Goal: Information Seeking & Learning: Learn about a topic

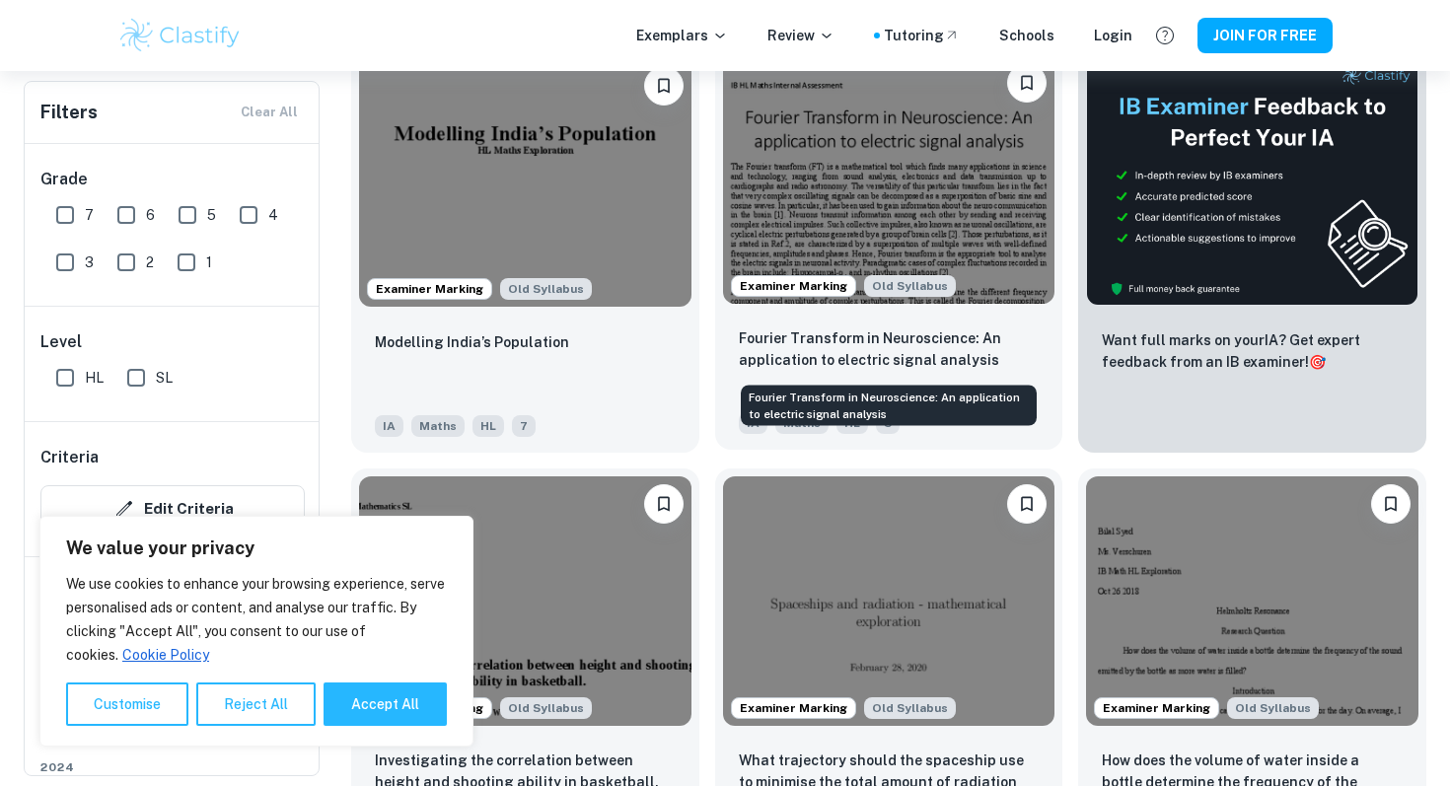
scroll to position [655, 0]
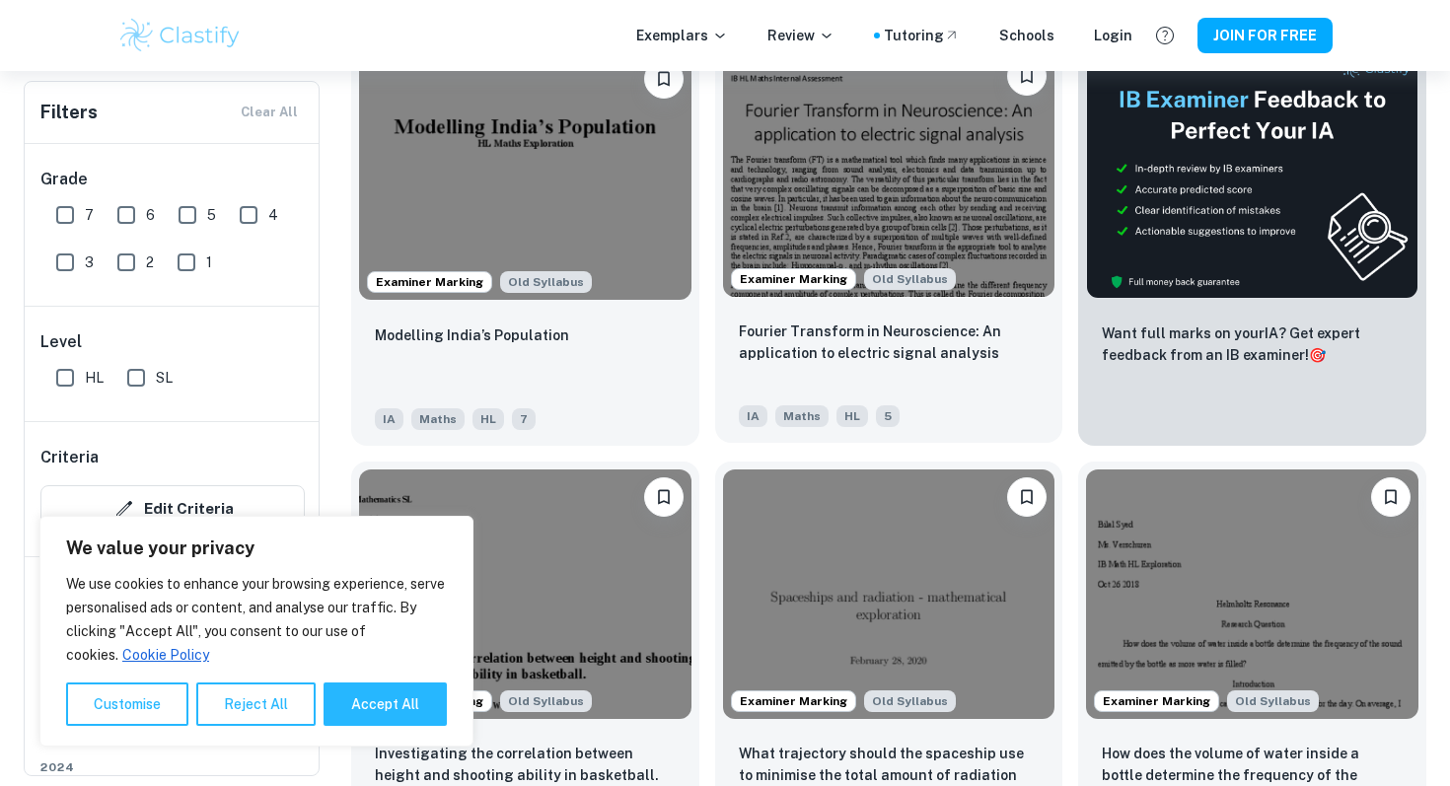
click at [866, 165] on img at bounding box center [889, 172] width 333 height 249
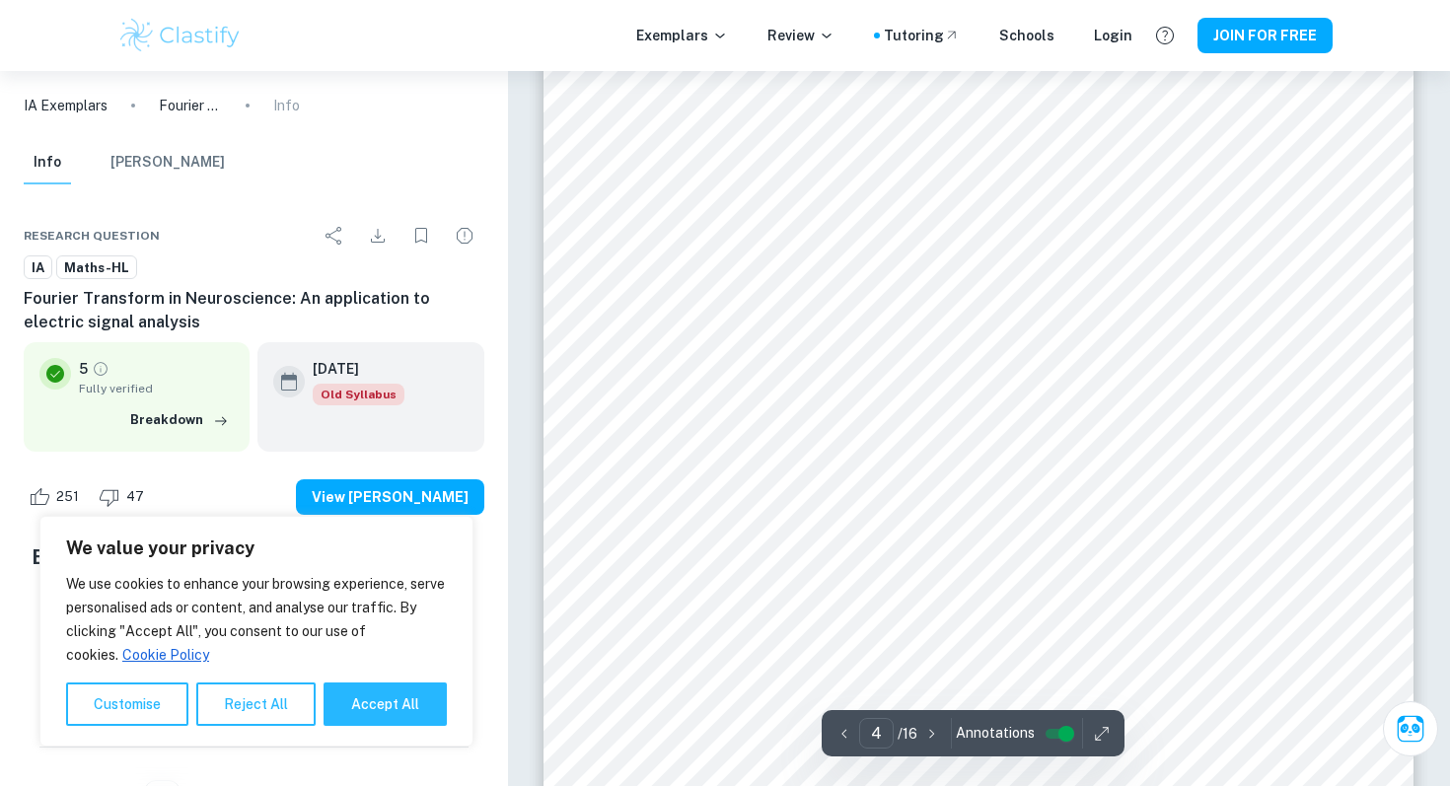
scroll to position [5665, 0]
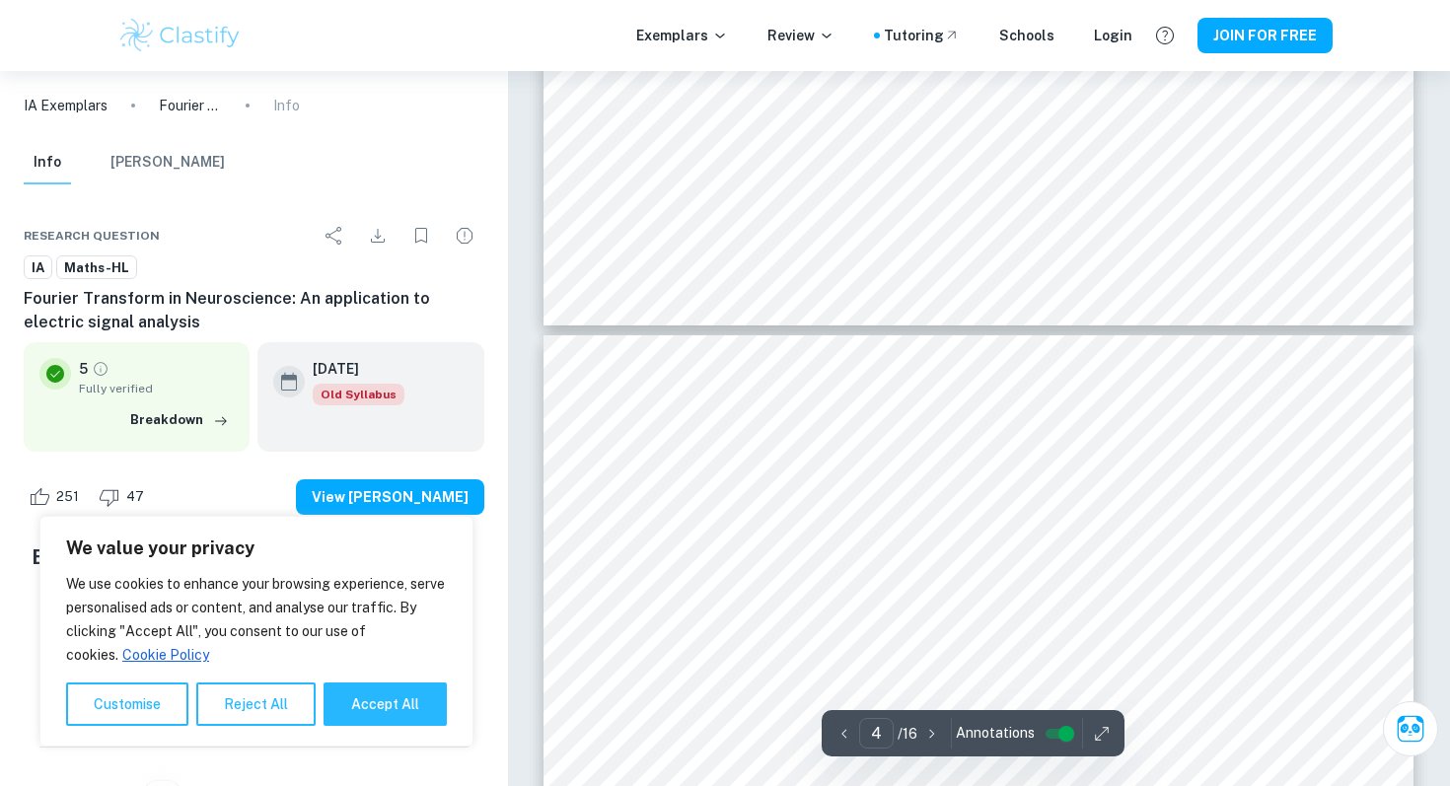
type input "5"
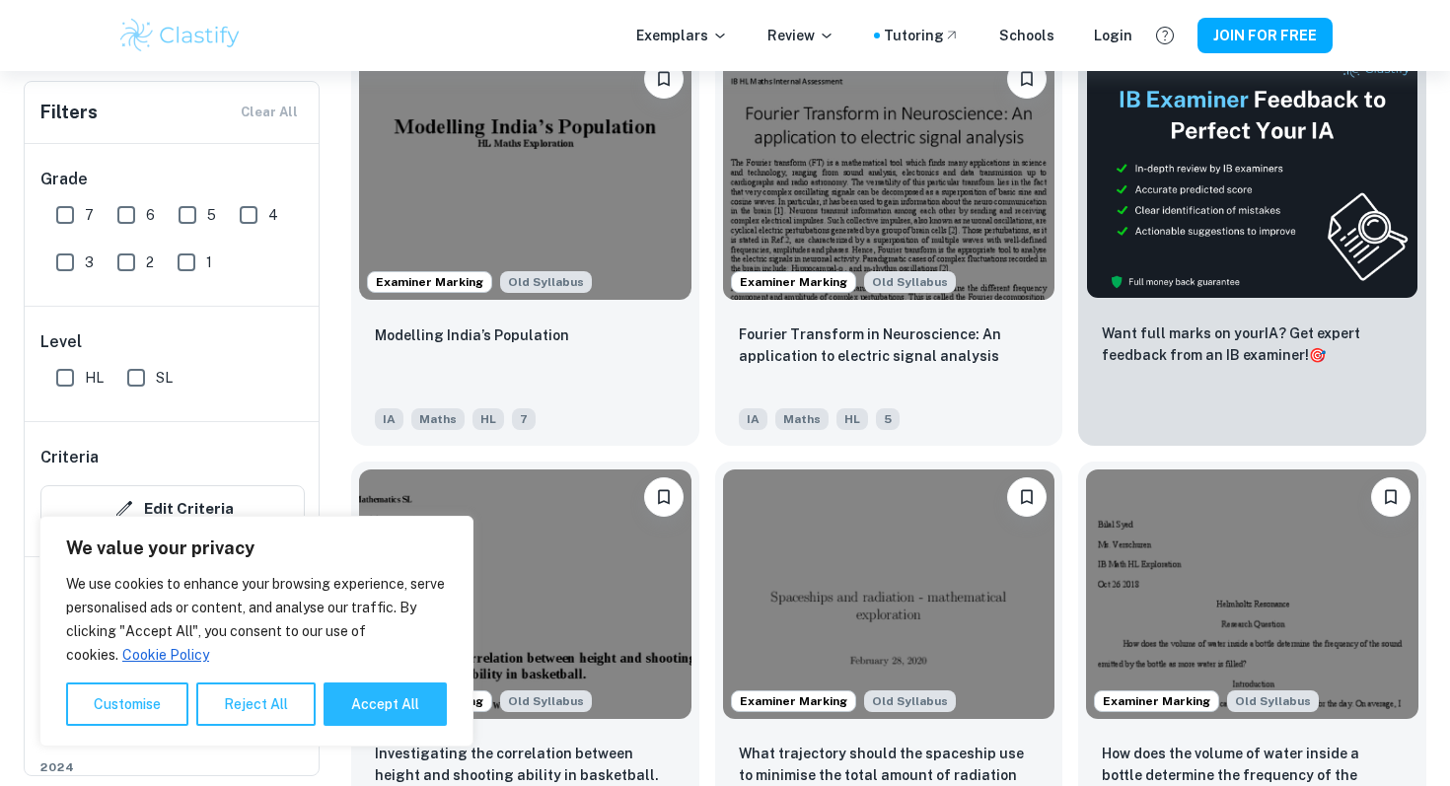
scroll to position [655, 0]
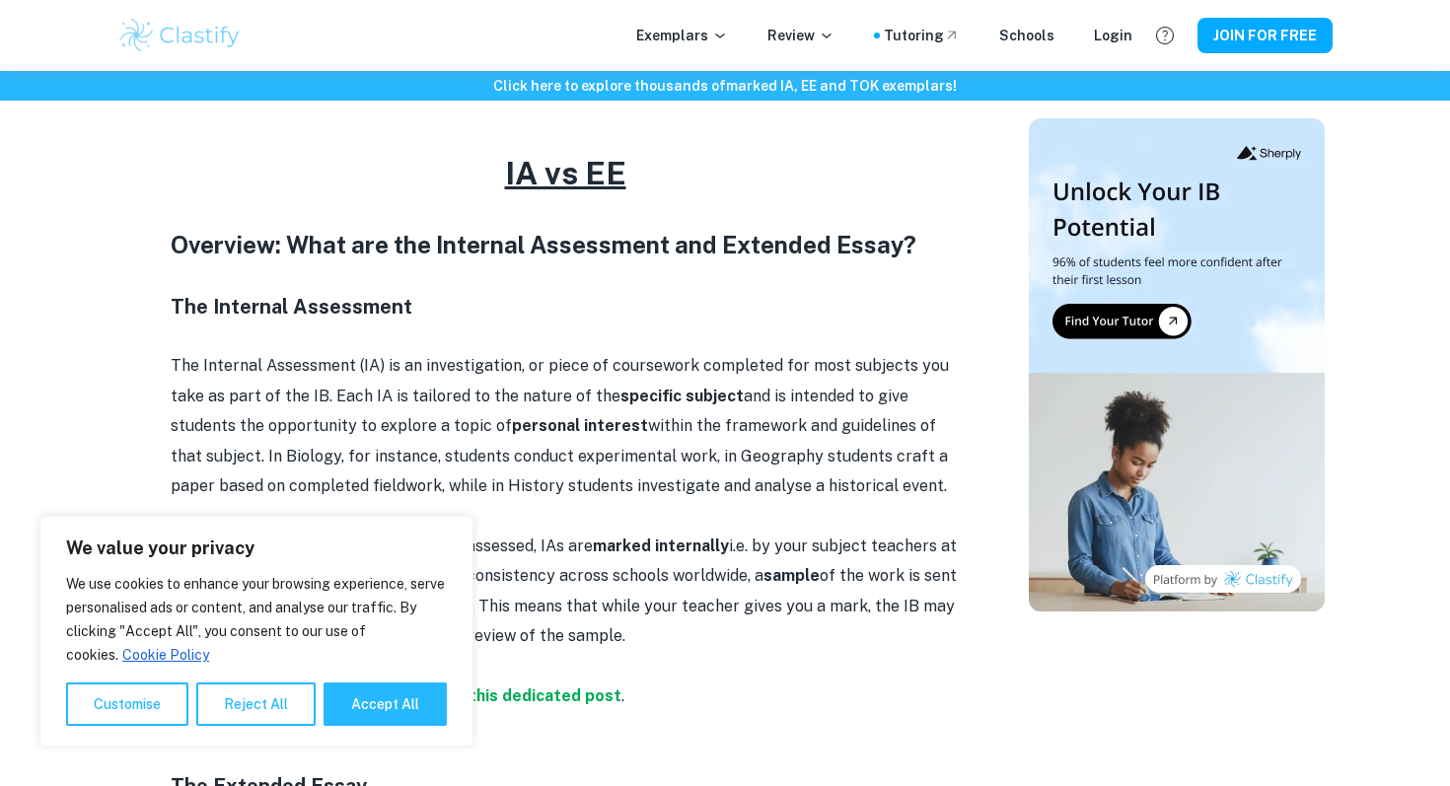
scroll to position [821, 0]
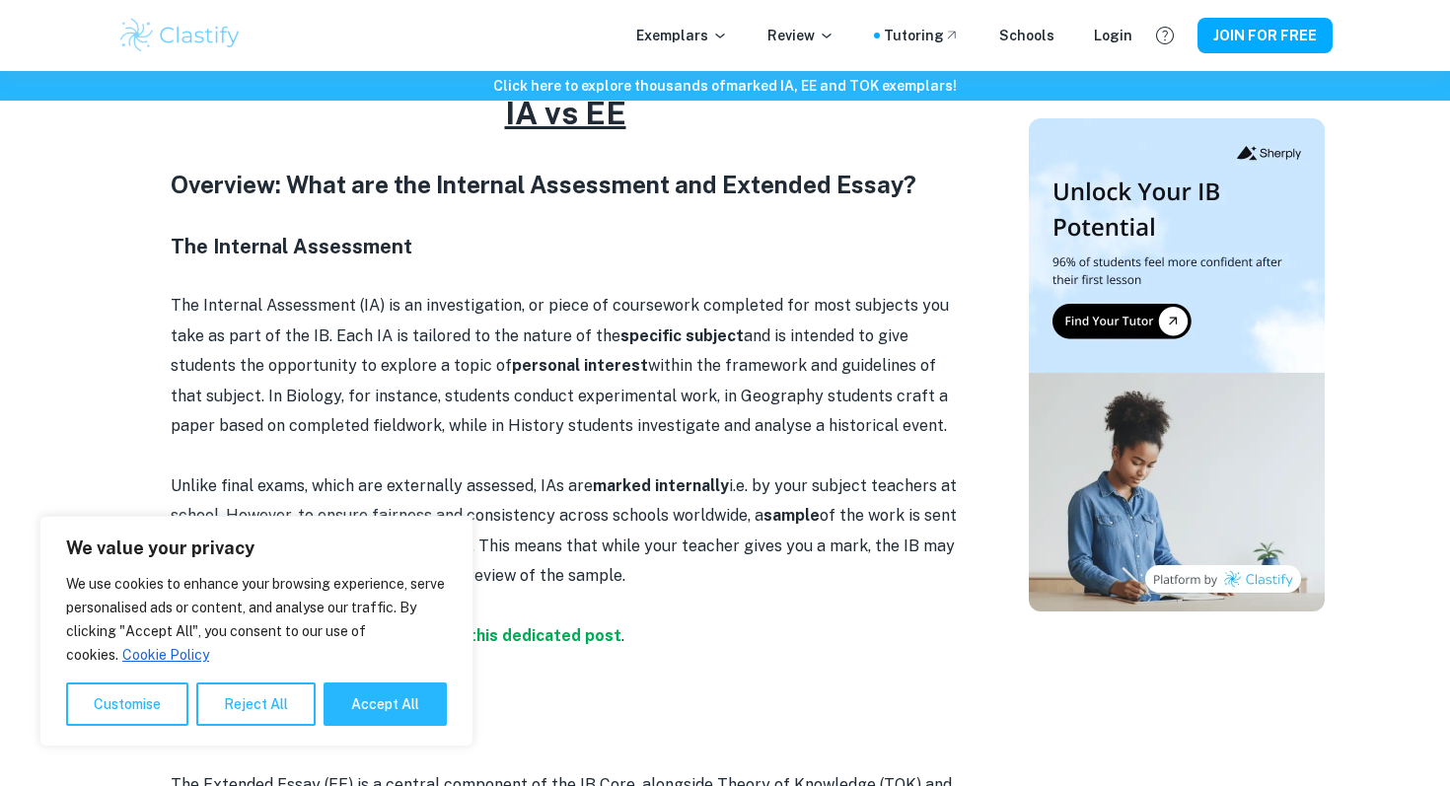
click at [589, 406] on p "The Internal Assessment (IA) is an investigation, or piece of coursework comple…" at bounding box center [565, 366] width 789 height 150
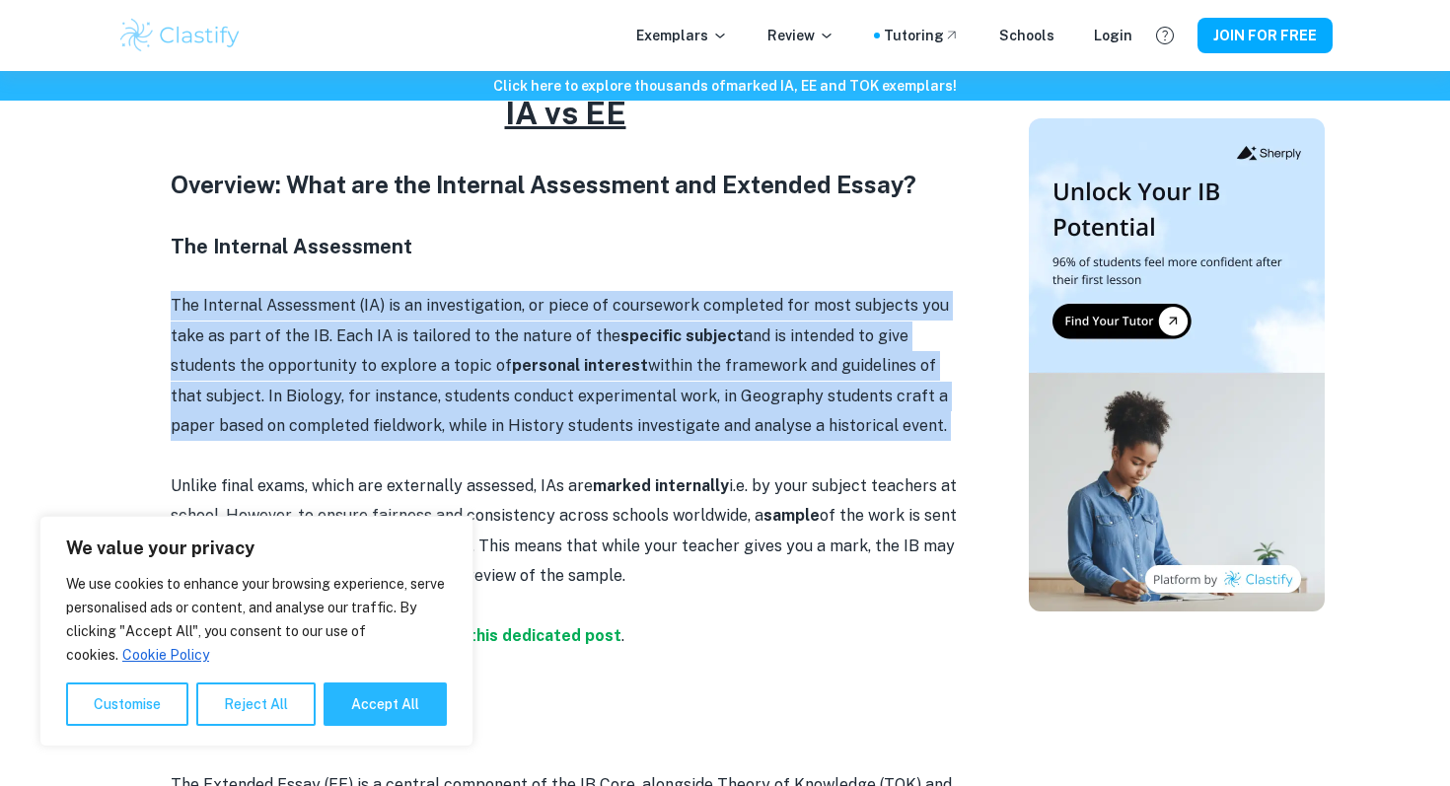
click at [671, 423] on p "The Internal Assessment (IA) is an investigation, or piece of coursework comple…" at bounding box center [565, 366] width 789 height 150
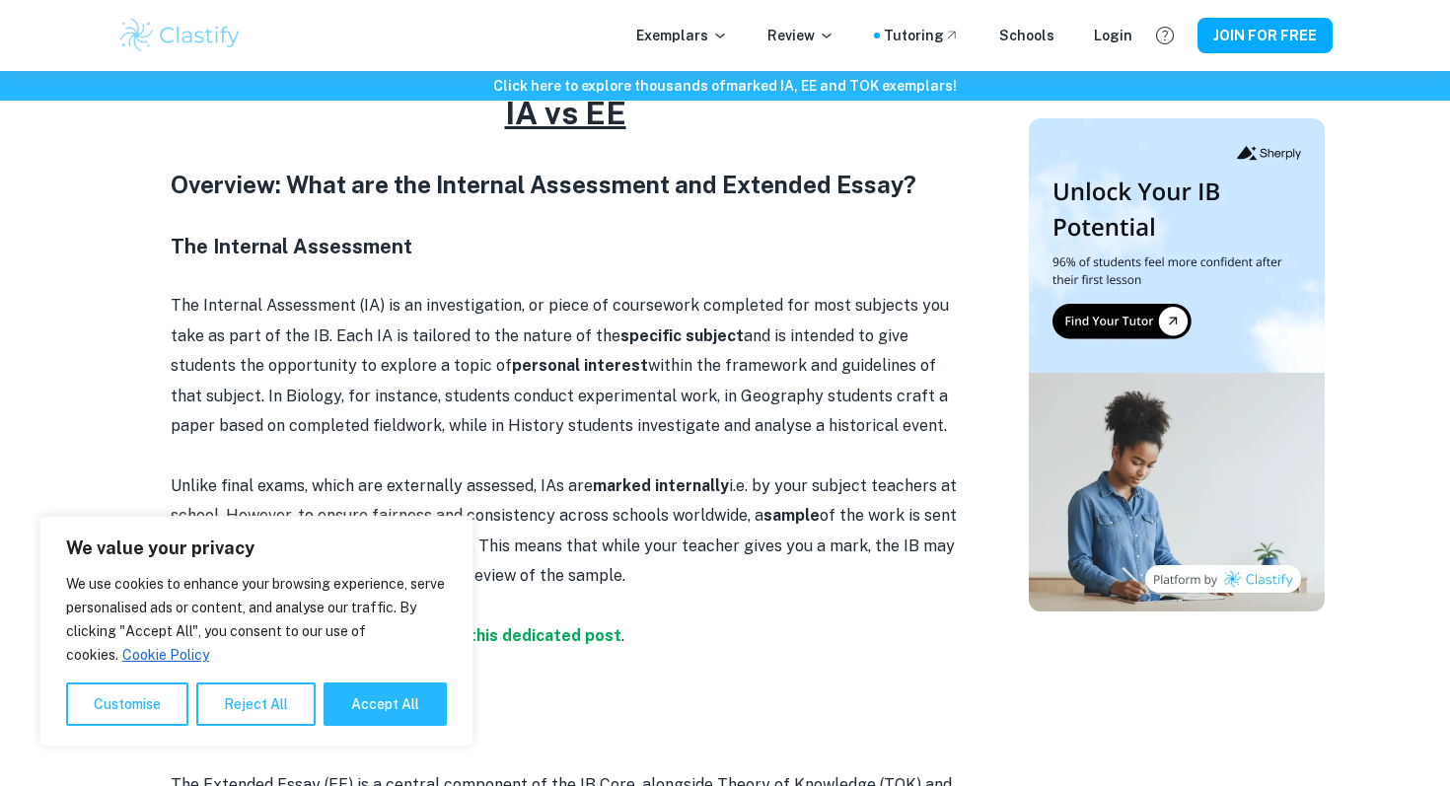
click at [671, 423] on p "The Internal Assessment (IA) is an investigation, or piece of coursework comple…" at bounding box center [565, 366] width 789 height 150
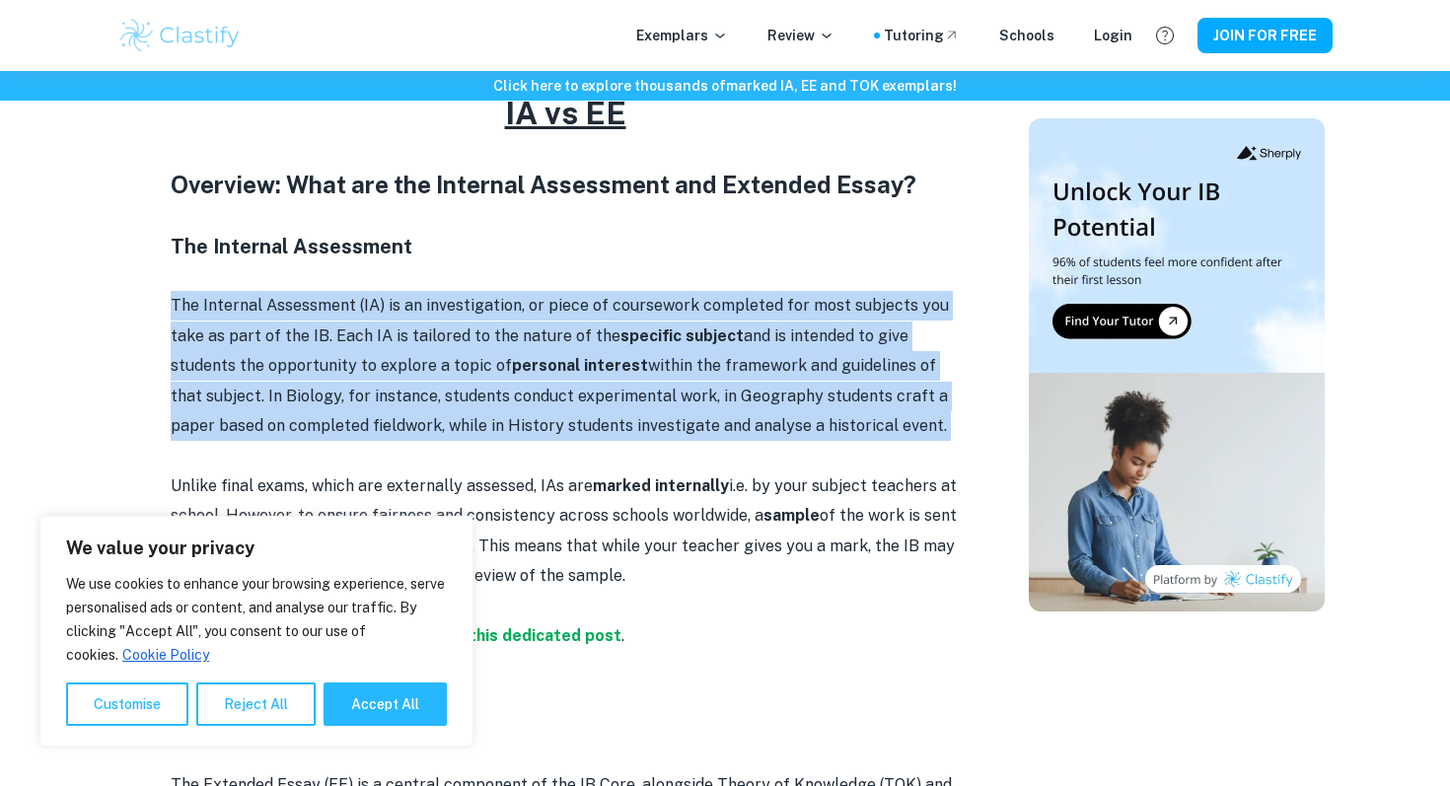
click at [688, 500] on p "Unlike final exams, which are externally assessed, IAs are marked internally i.…" at bounding box center [565, 532] width 789 height 120
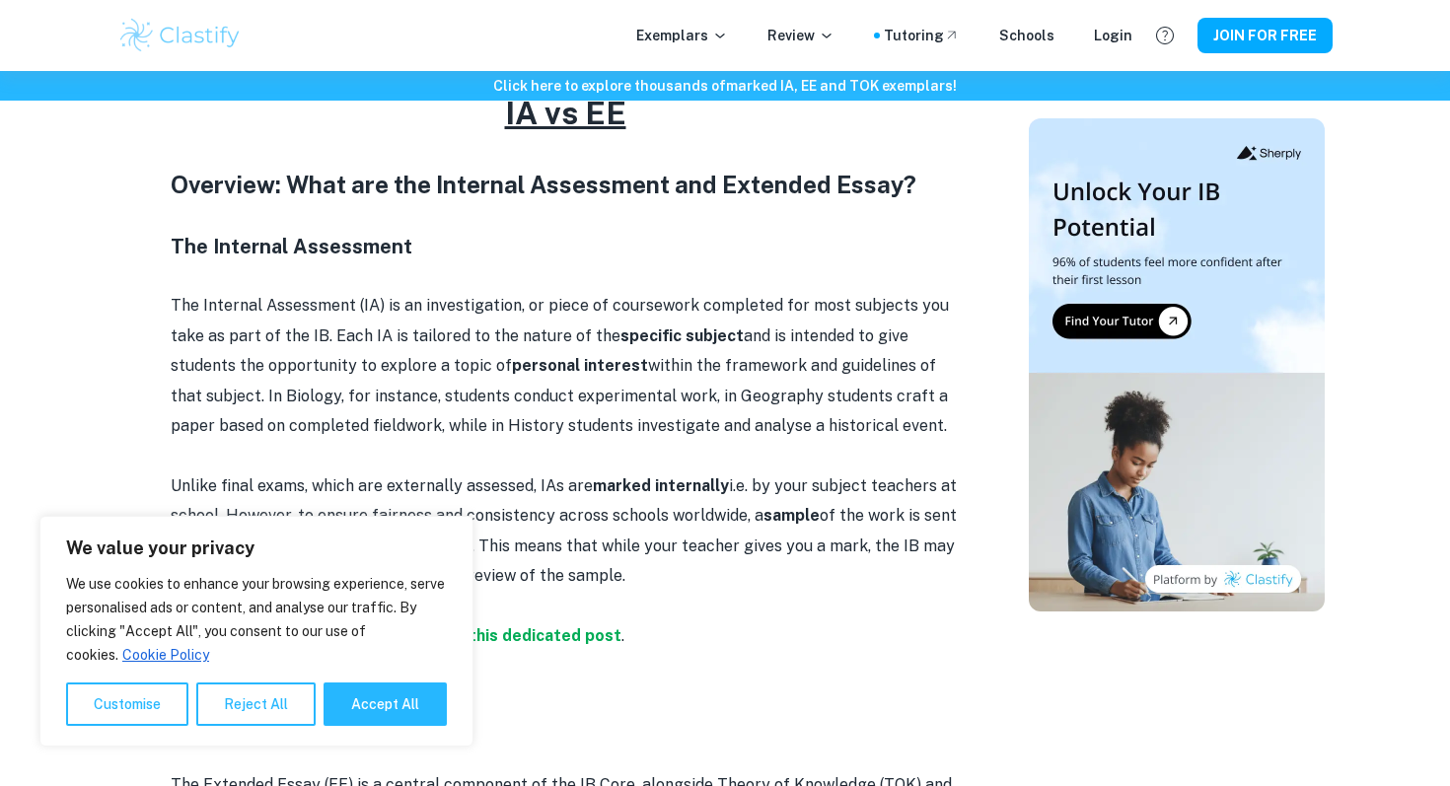
click at [688, 500] on p "Unlike final exams, which are externally assessed, IAs are marked internally i.…" at bounding box center [565, 532] width 789 height 120
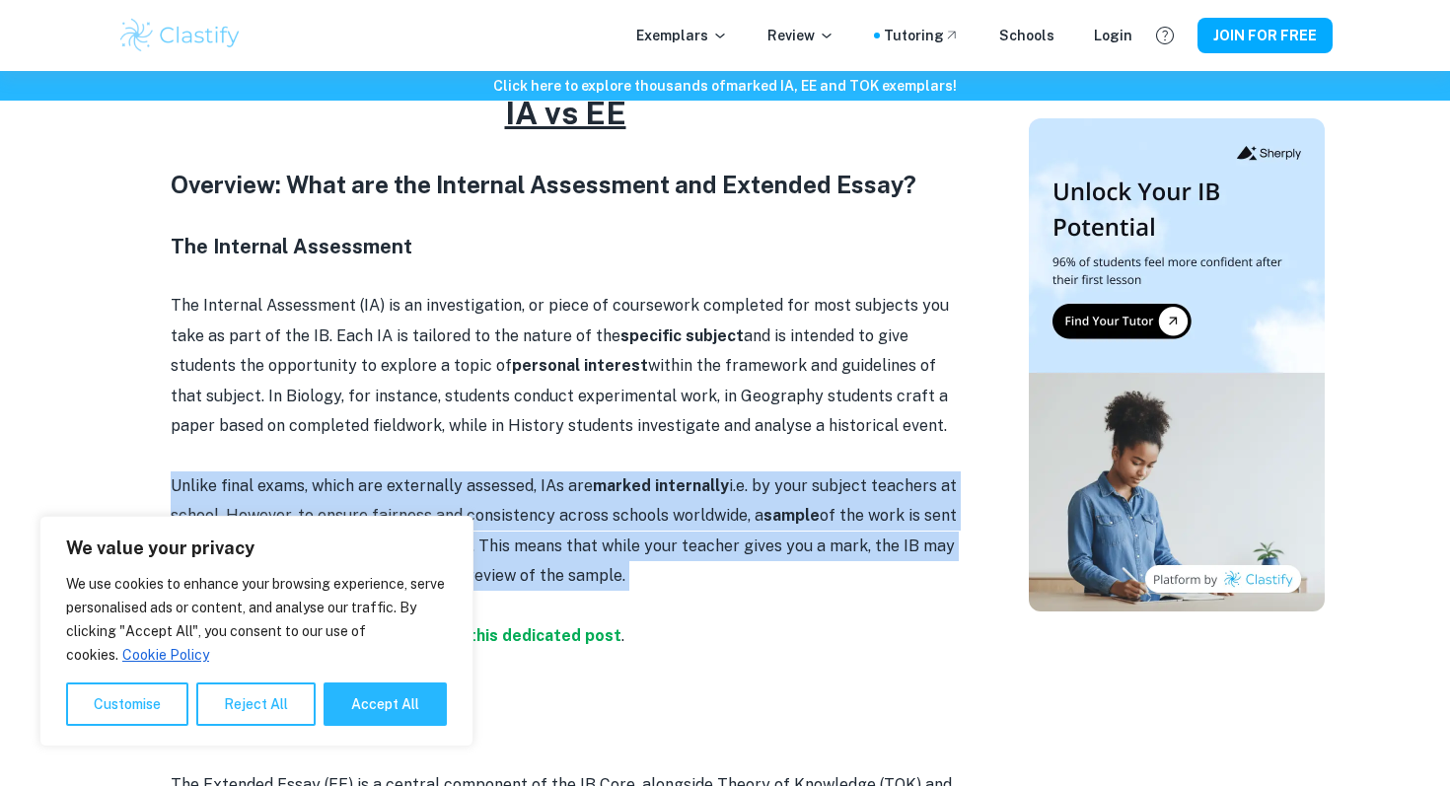
click at [705, 560] on p "Unlike final exams, which are externally assessed, IAs are marked internally i.…" at bounding box center [565, 532] width 789 height 120
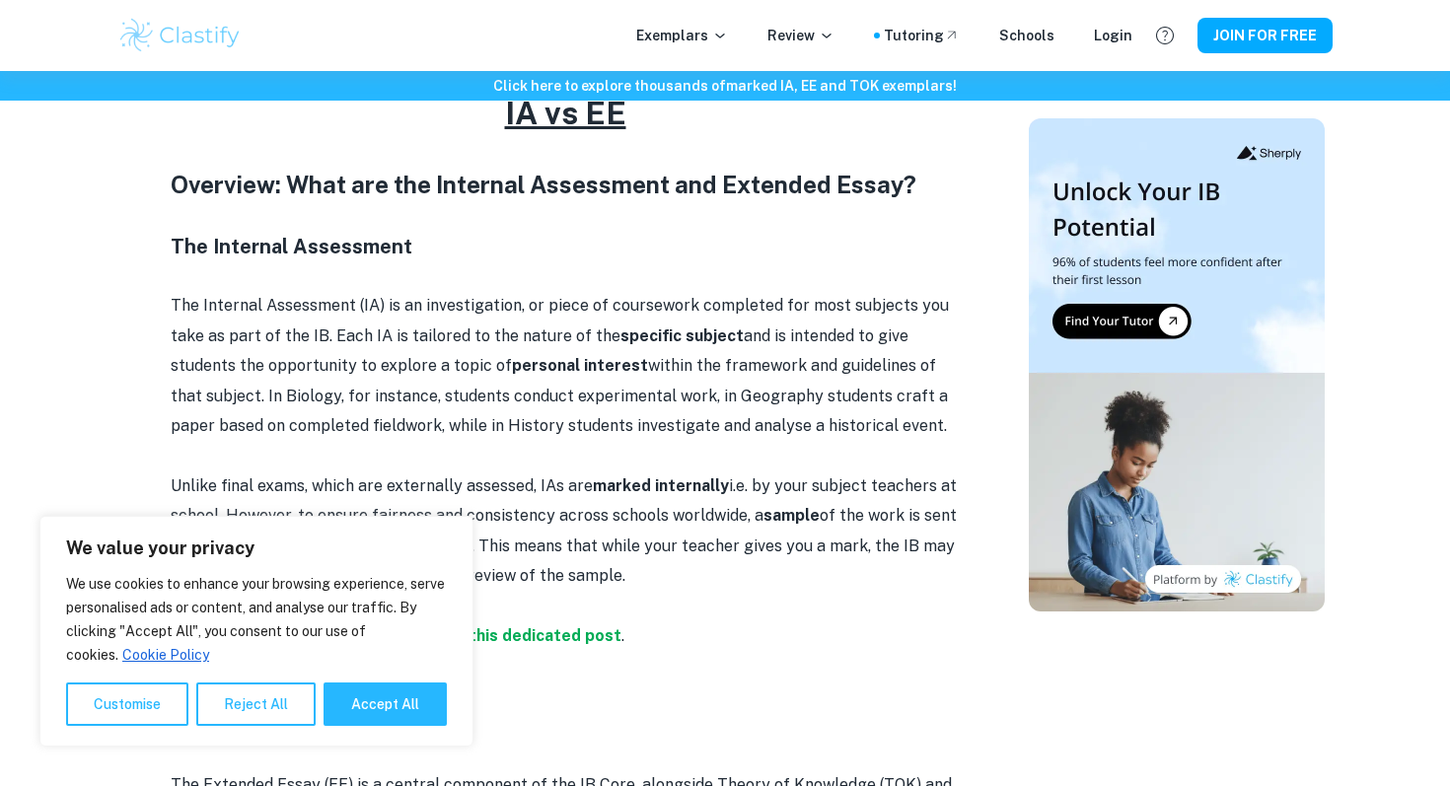
click at [705, 560] on p "Unlike final exams, which are externally assessed, IAs are marked internally i.…" at bounding box center [565, 532] width 789 height 120
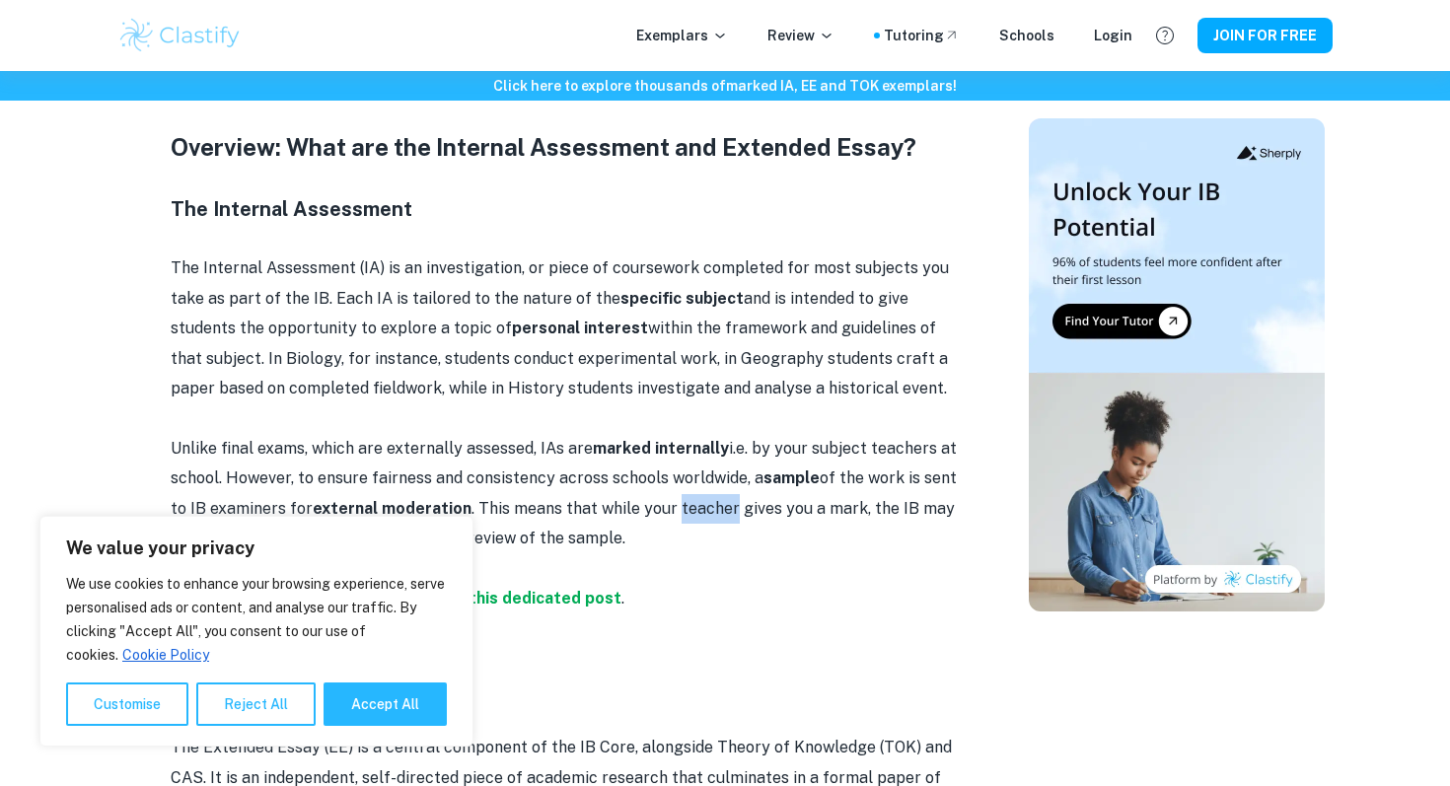
scroll to position [863, 0]
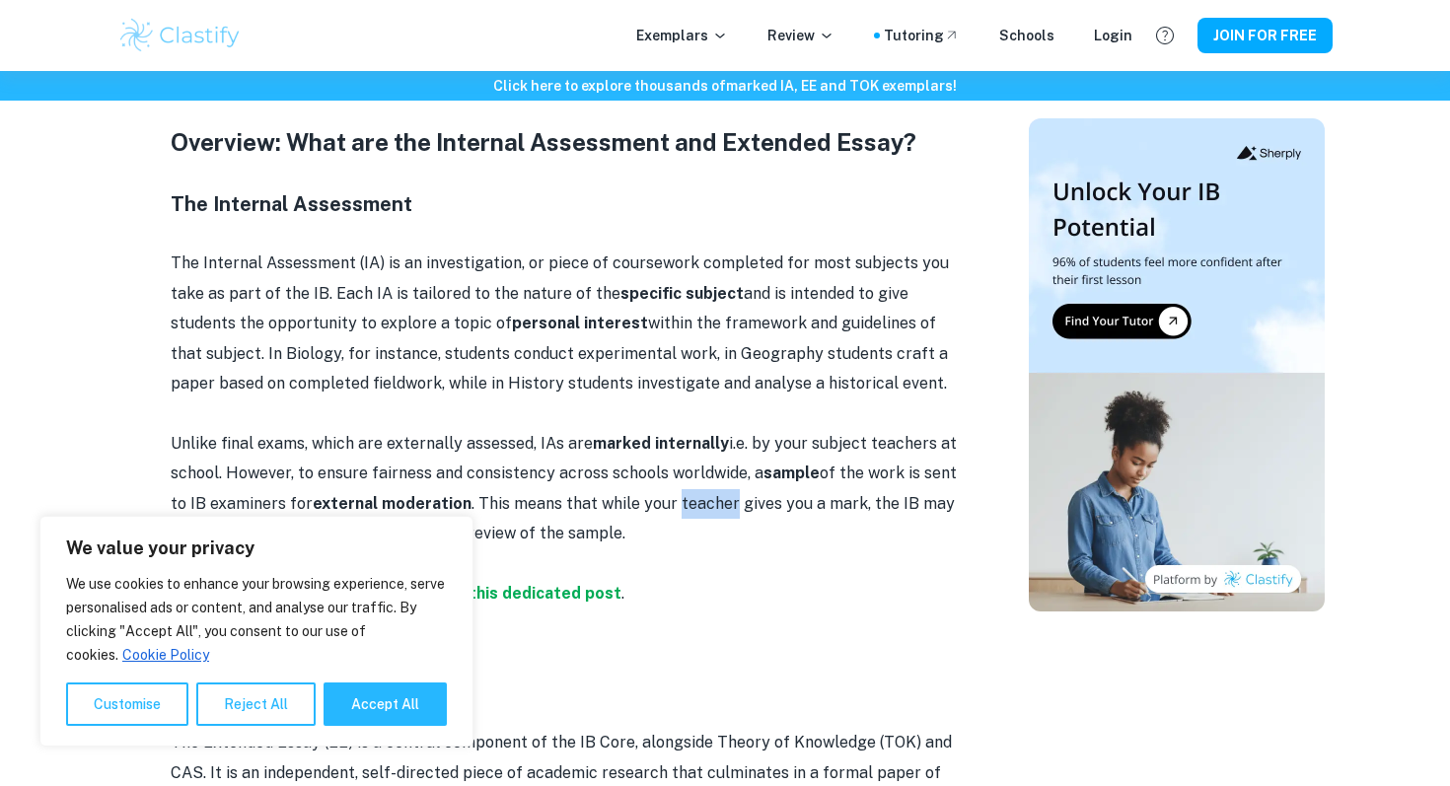
click at [705, 560] on p at bounding box center [565, 564] width 789 height 30
click at [697, 516] on p "Unlike final exams, which are externally assessed, IAs are marked internally i.…" at bounding box center [565, 489] width 789 height 120
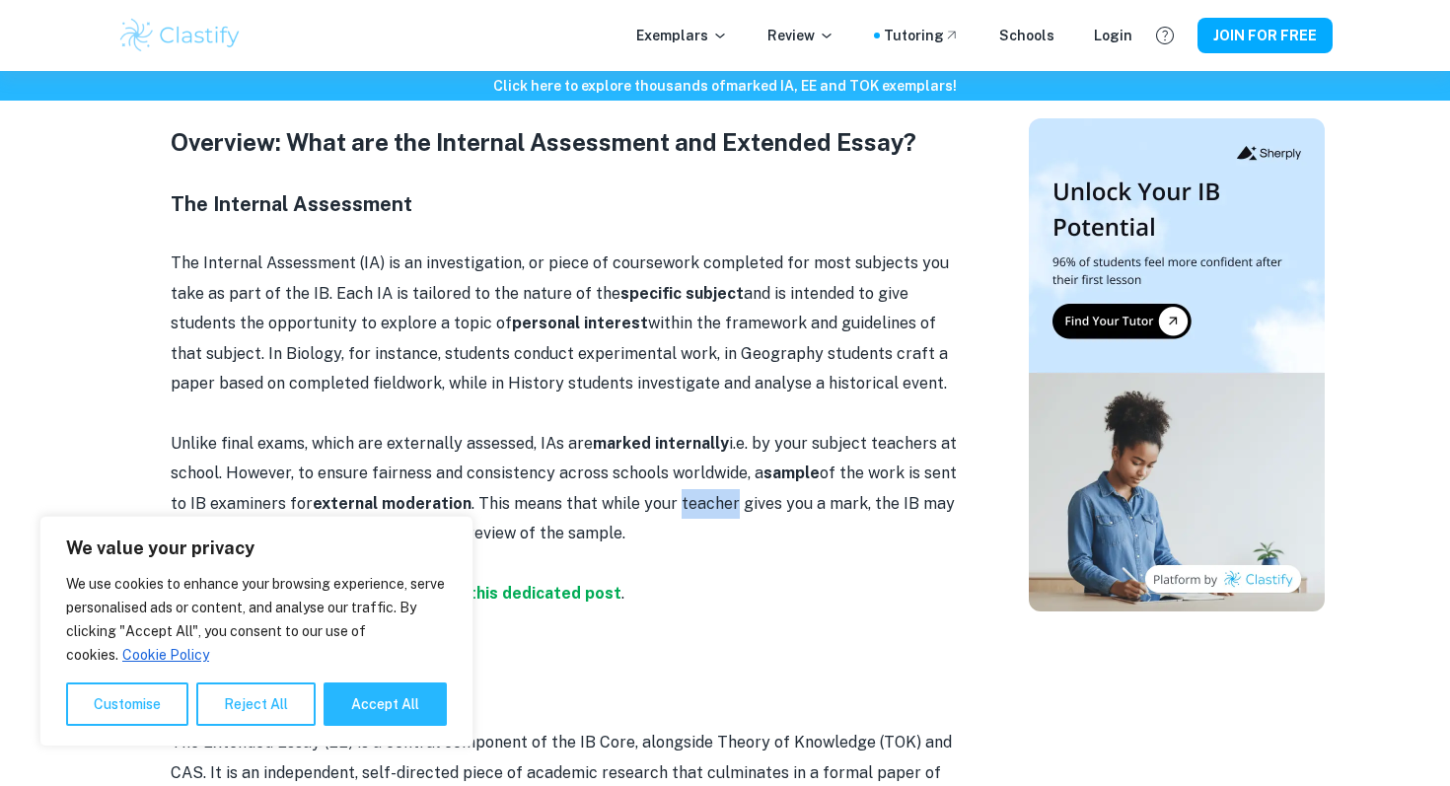
click at [691, 545] on p "Unlike final exams, which are externally assessed, IAs are marked internally i.…" at bounding box center [565, 489] width 789 height 120
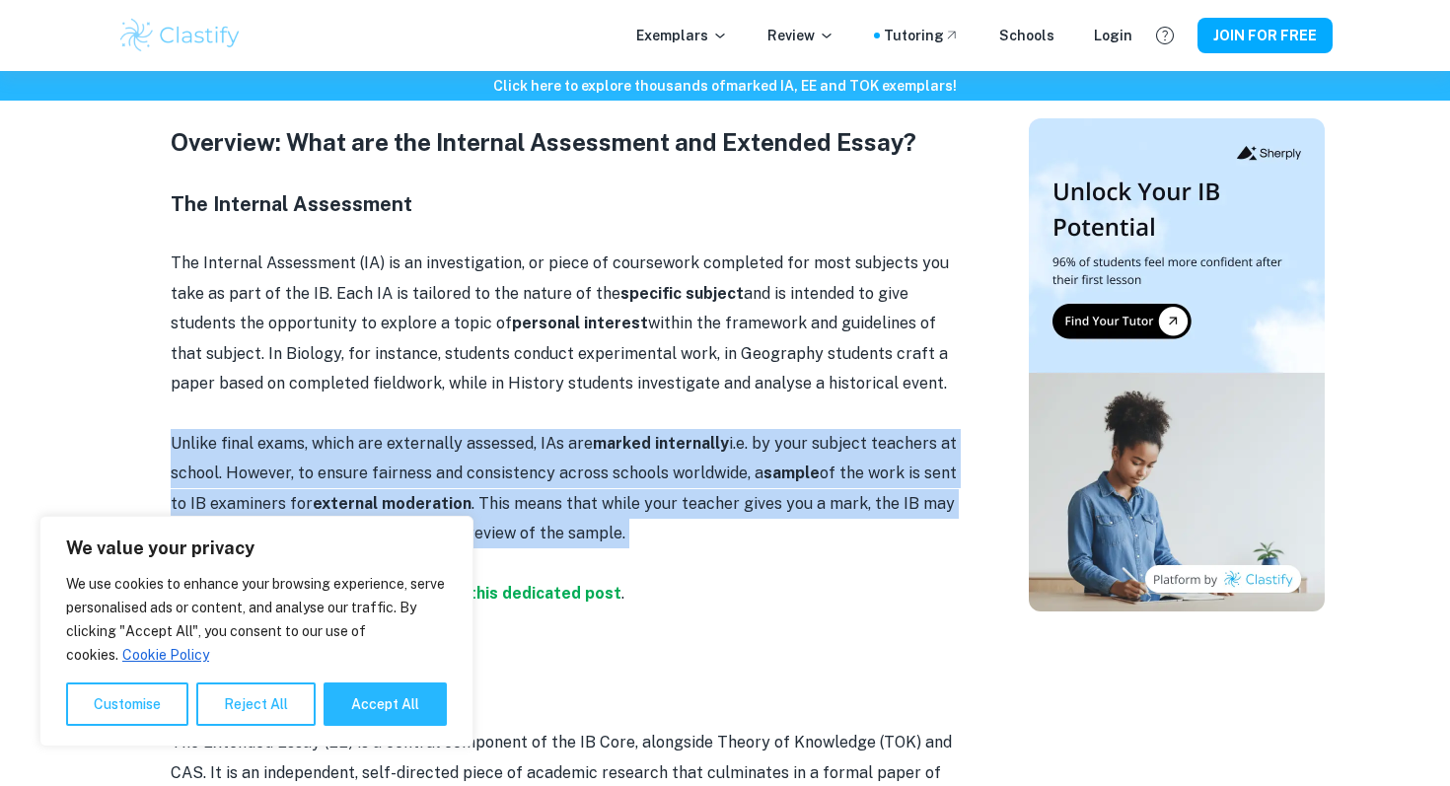
click at [691, 545] on p "Unlike final exams, which are externally assessed, IAs are marked internally i.…" at bounding box center [565, 489] width 789 height 120
click at [713, 554] on p at bounding box center [565, 564] width 789 height 30
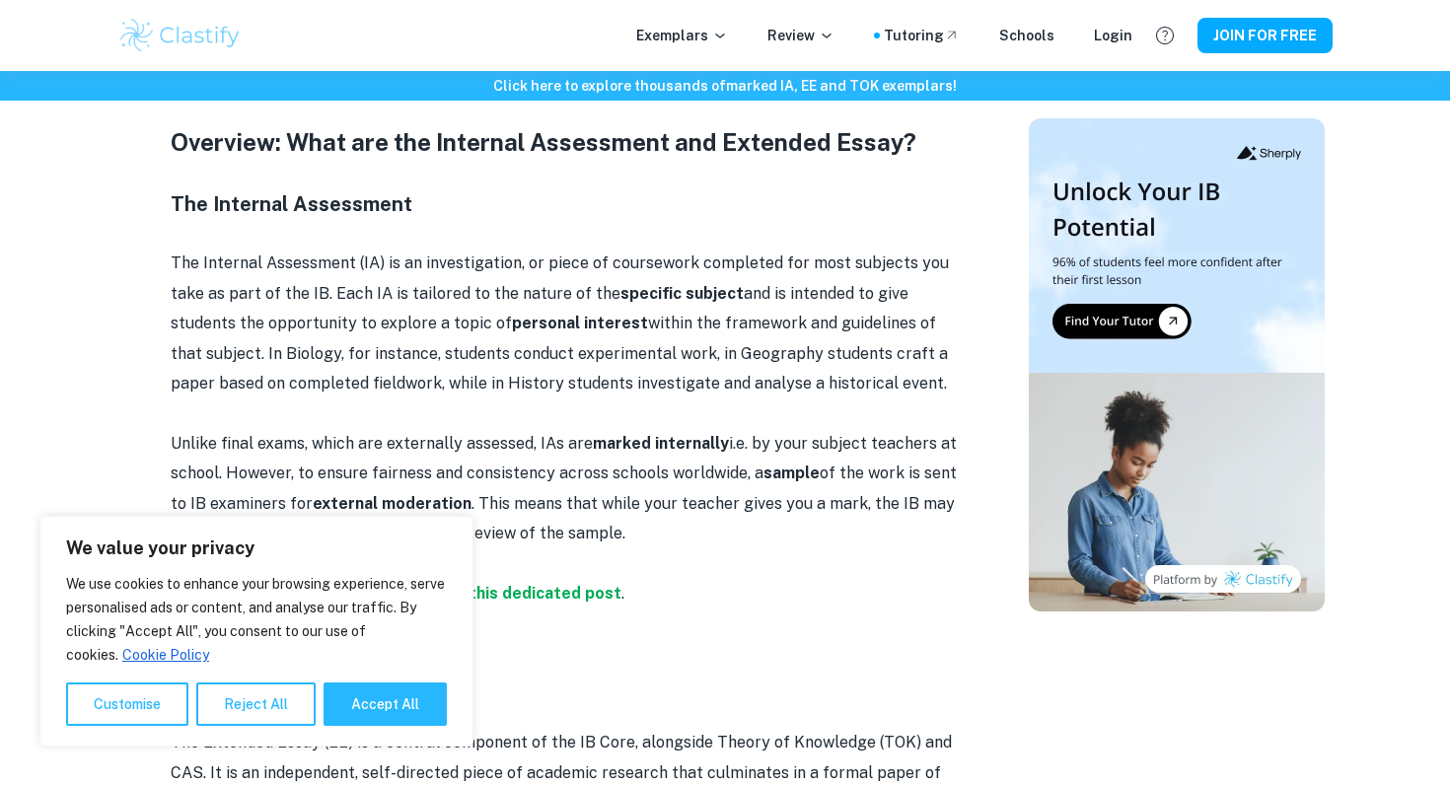
click at [713, 554] on p at bounding box center [565, 564] width 789 height 30
click at [681, 523] on p "Unlike final exams, which are externally assessed, IAs are marked internally i.…" at bounding box center [565, 489] width 789 height 120
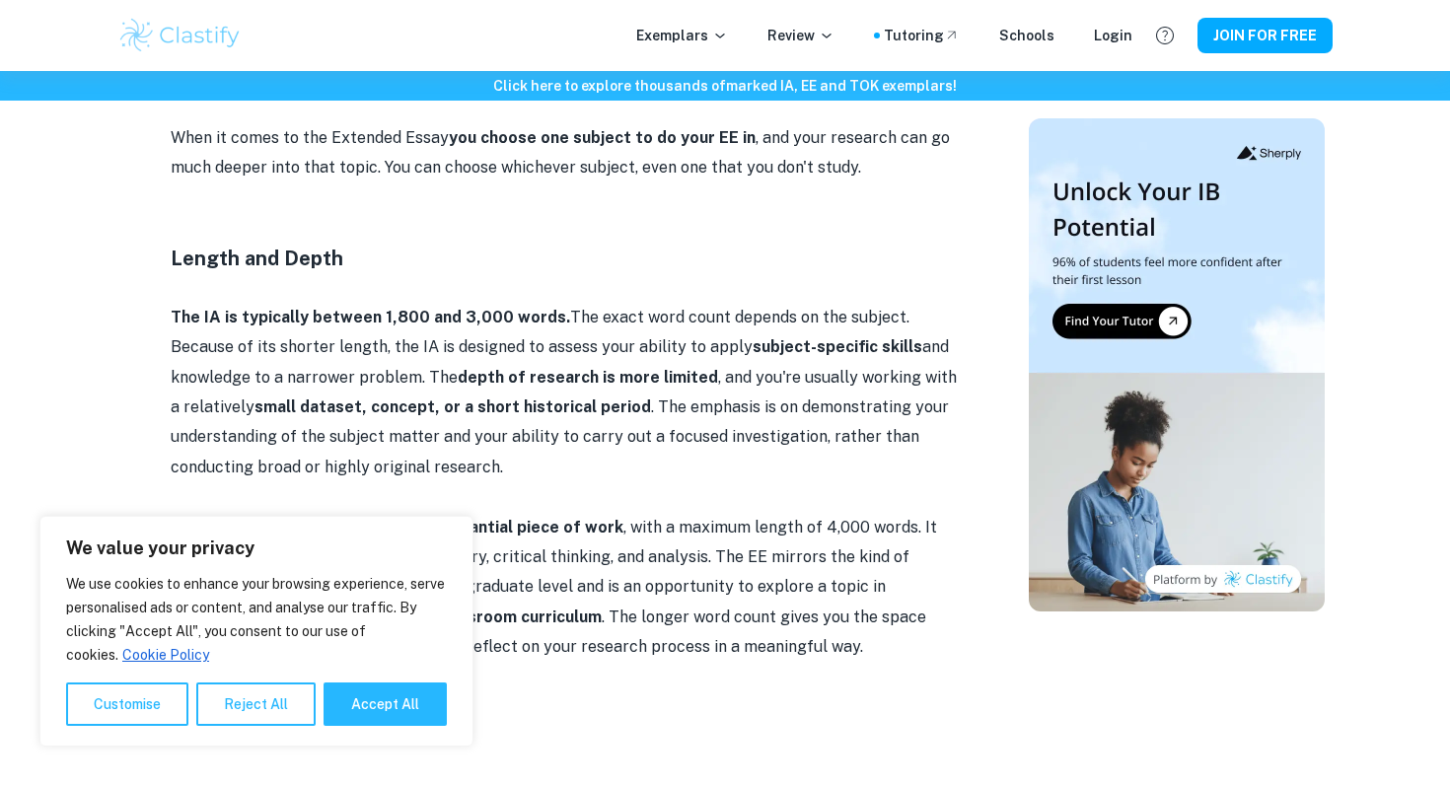
scroll to position [1975, 0]
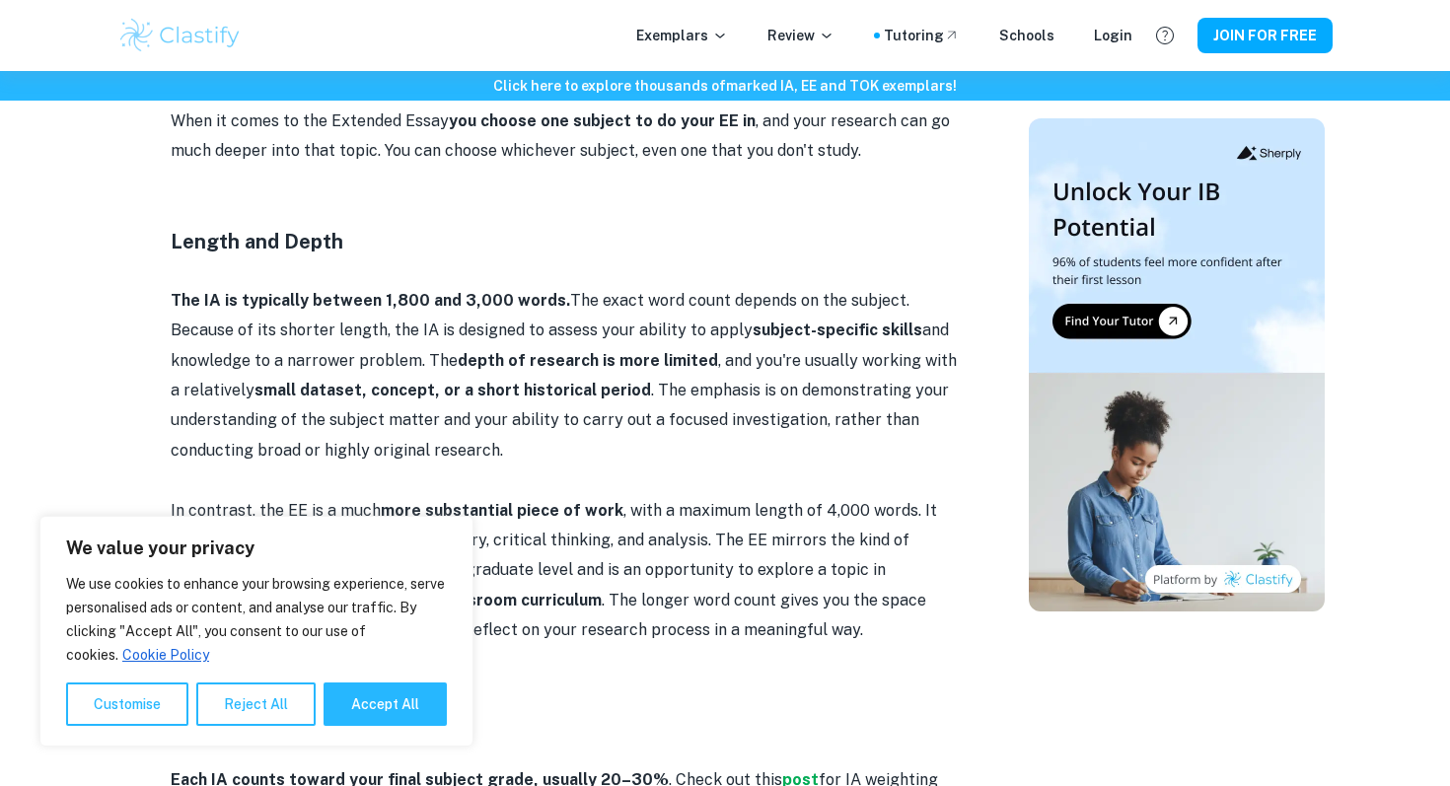
click at [648, 341] on p "The IA is typically between 1,800 and 3,000 words. The exact word count depends…" at bounding box center [565, 376] width 789 height 180
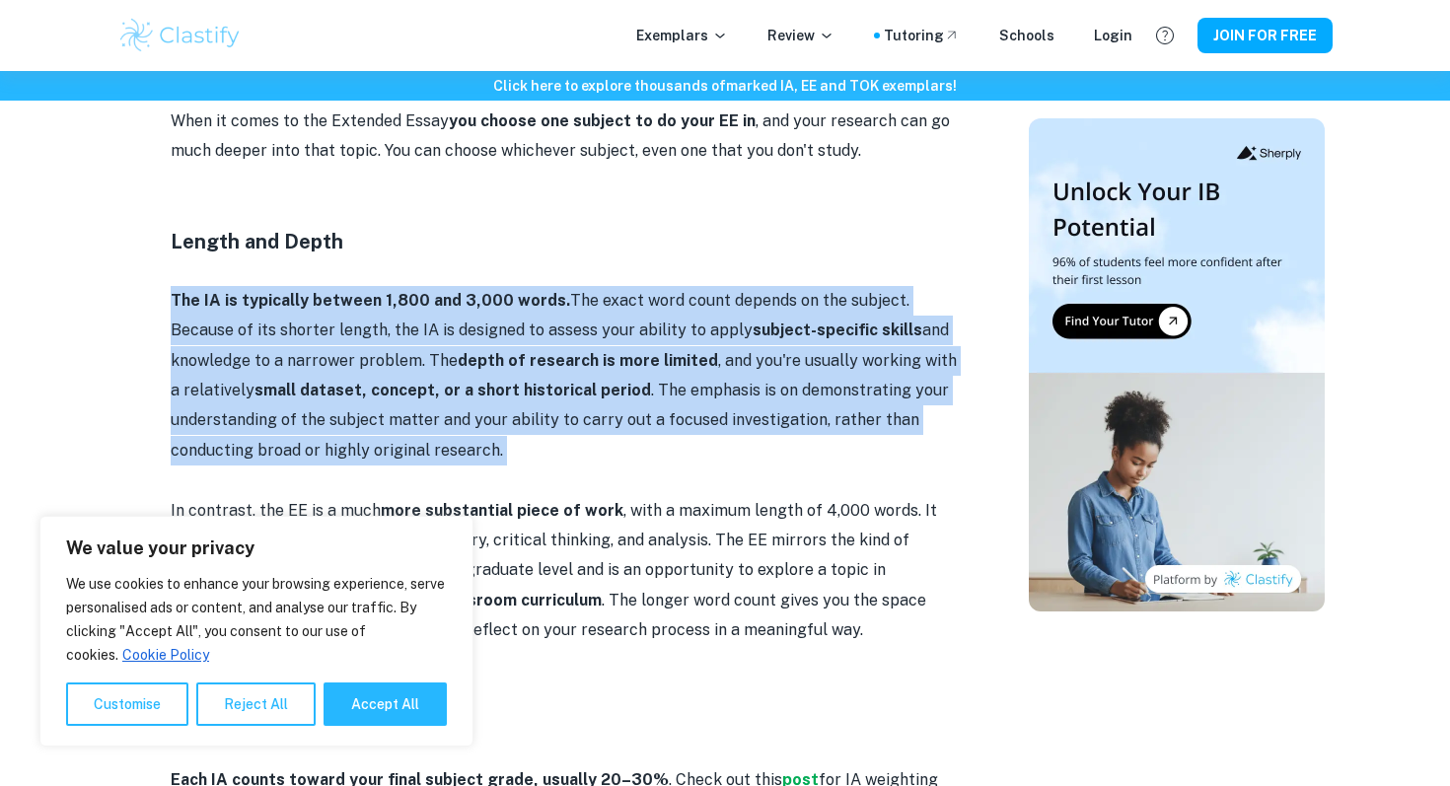
click at [647, 408] on p "The IA is typically between 1,800 and 3,000 words. The exact word count depends…" at bounding box center [565, 376] width 789 height 180
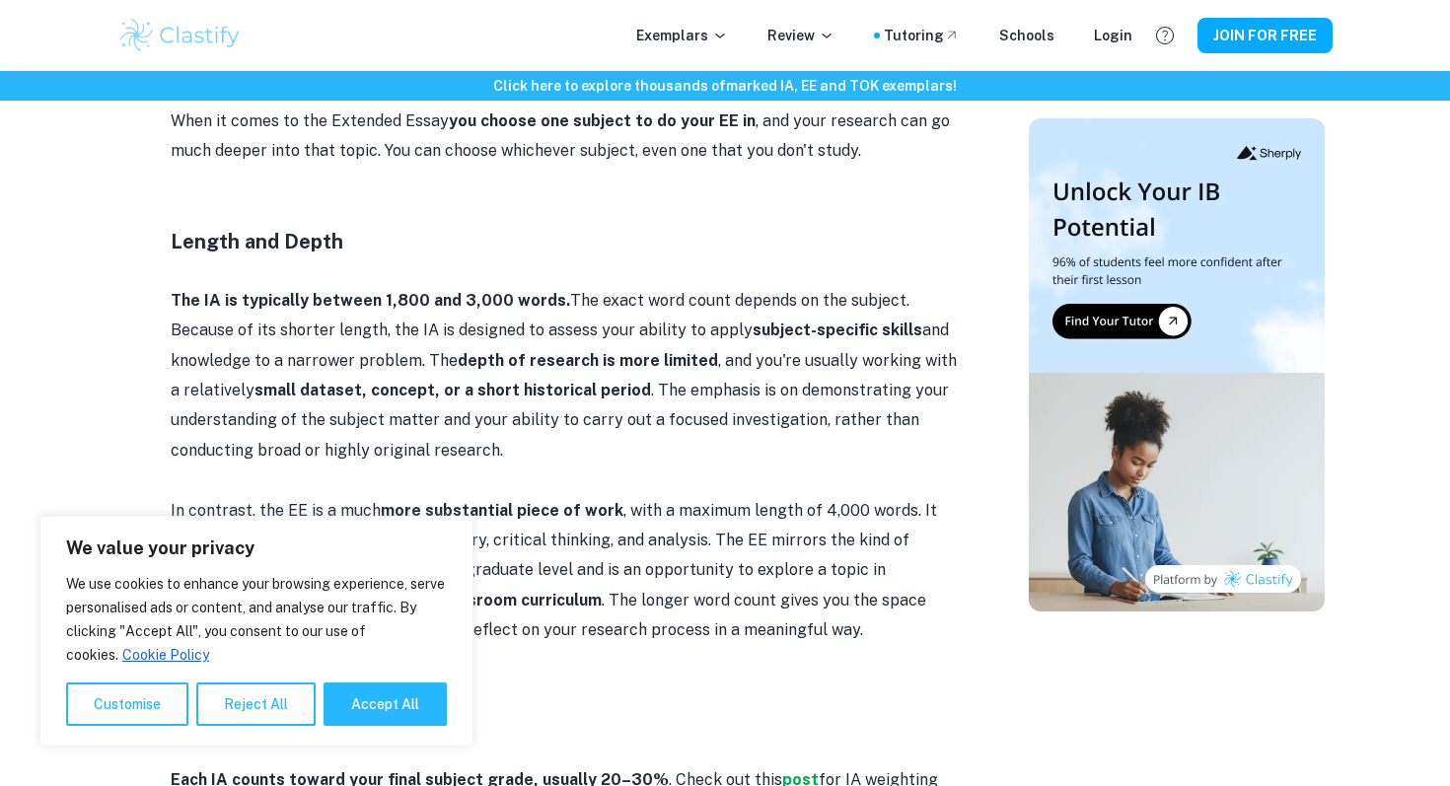
click at [647, 408] on p "The IA is typically between 1,800 and 3,000 words. The exact word count depends…" at bounding box center [565, 376] width 789 height 180
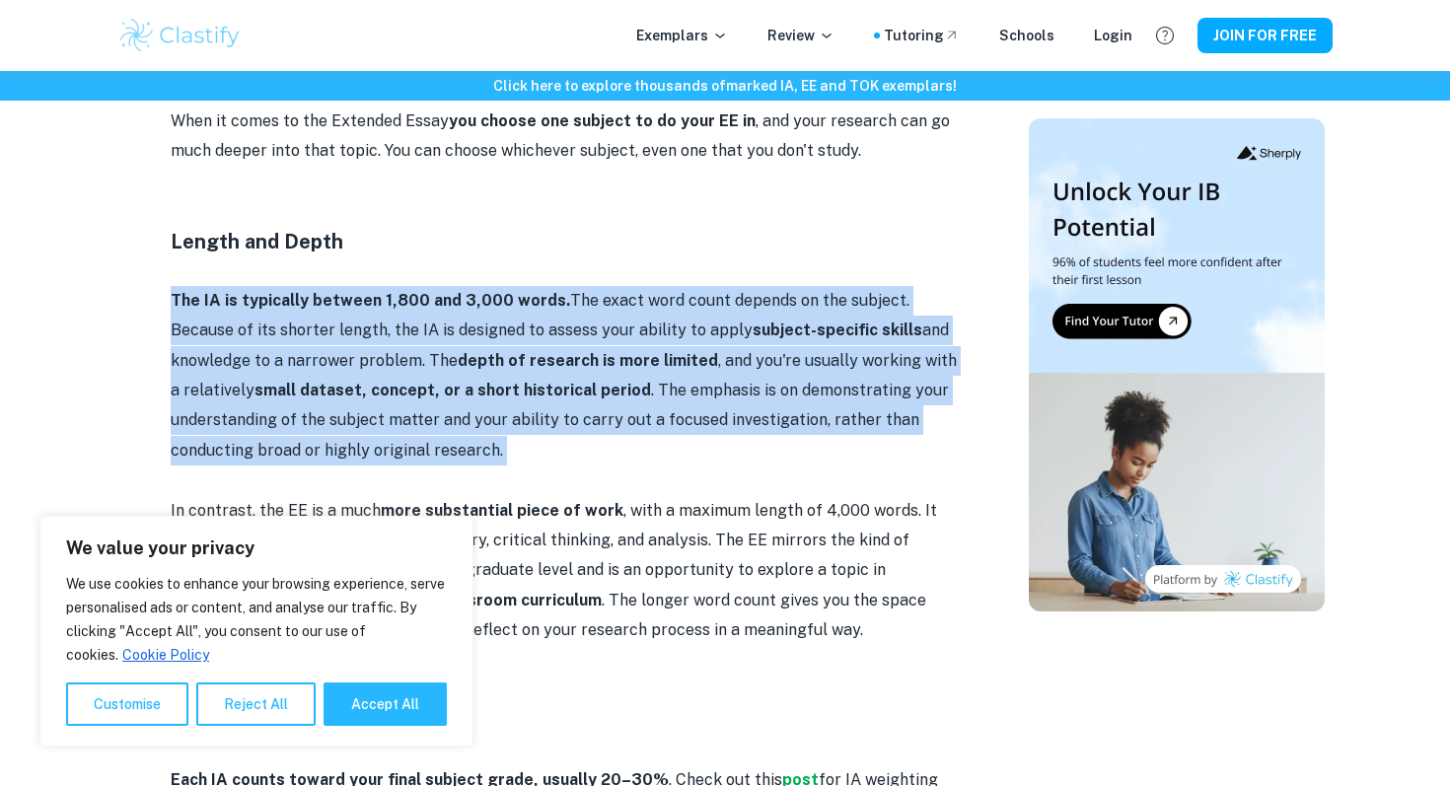
click at [650, 429] on p "The IA is typically between 1,800 and 3,000 words. The exact word count depends…" at bounding box center [565, 376] width 789 height 180
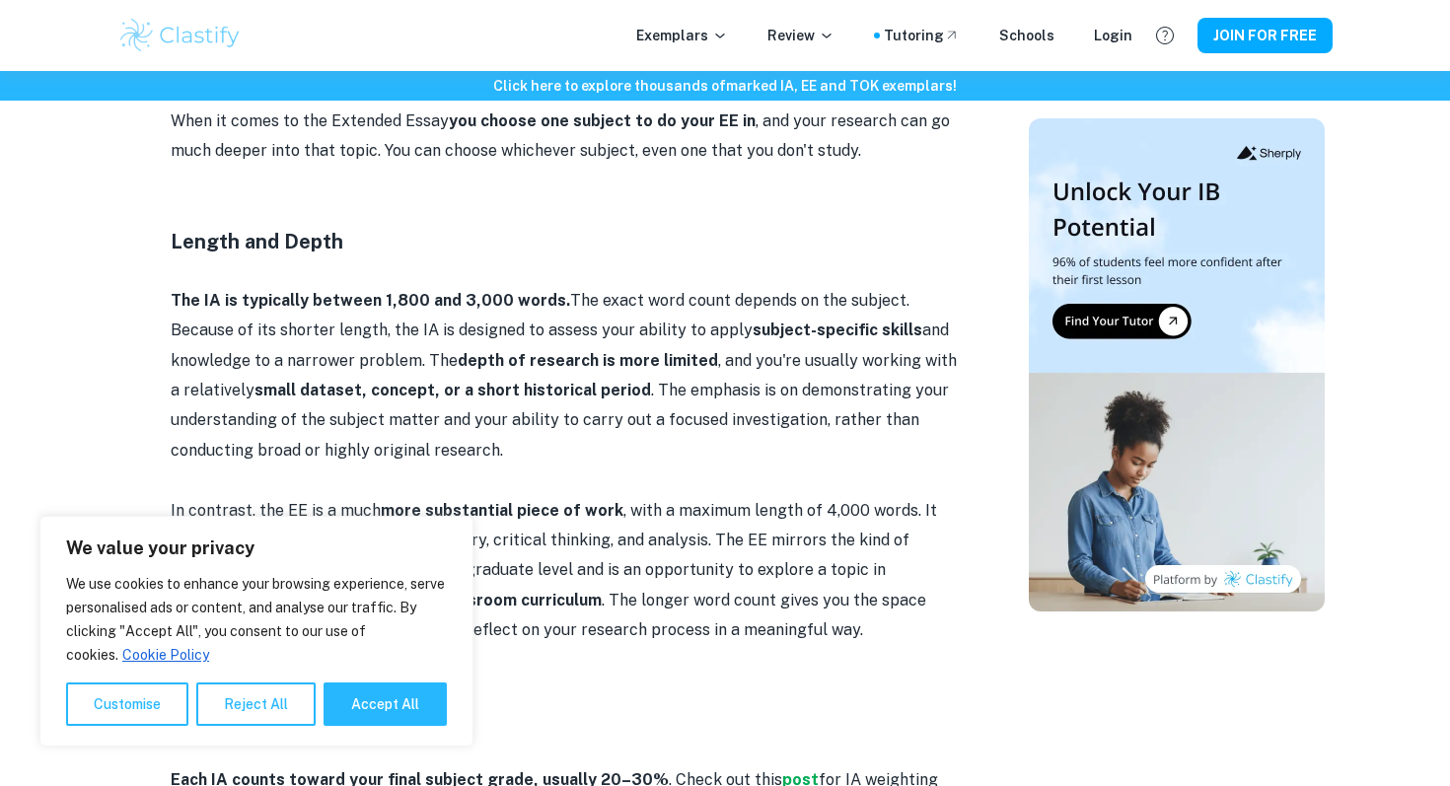
click at [650, 429] on p "The IA is typically between 1,800 and 3,000 words. The exact word count depends…" at bounding box center [565, 376] width 789 height 180
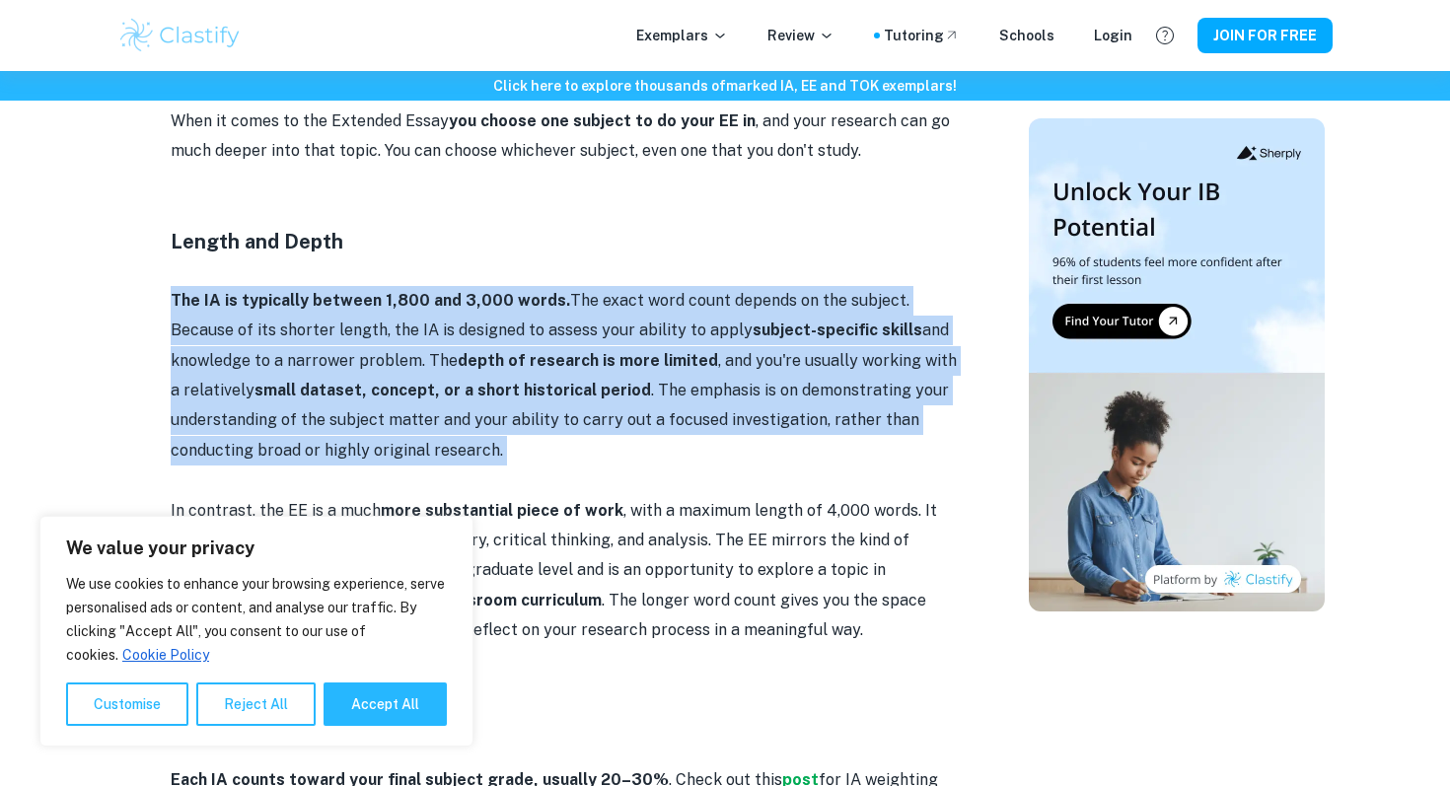
click at [662, 482] on p at bounding box center [565, 481] width 789 height 30
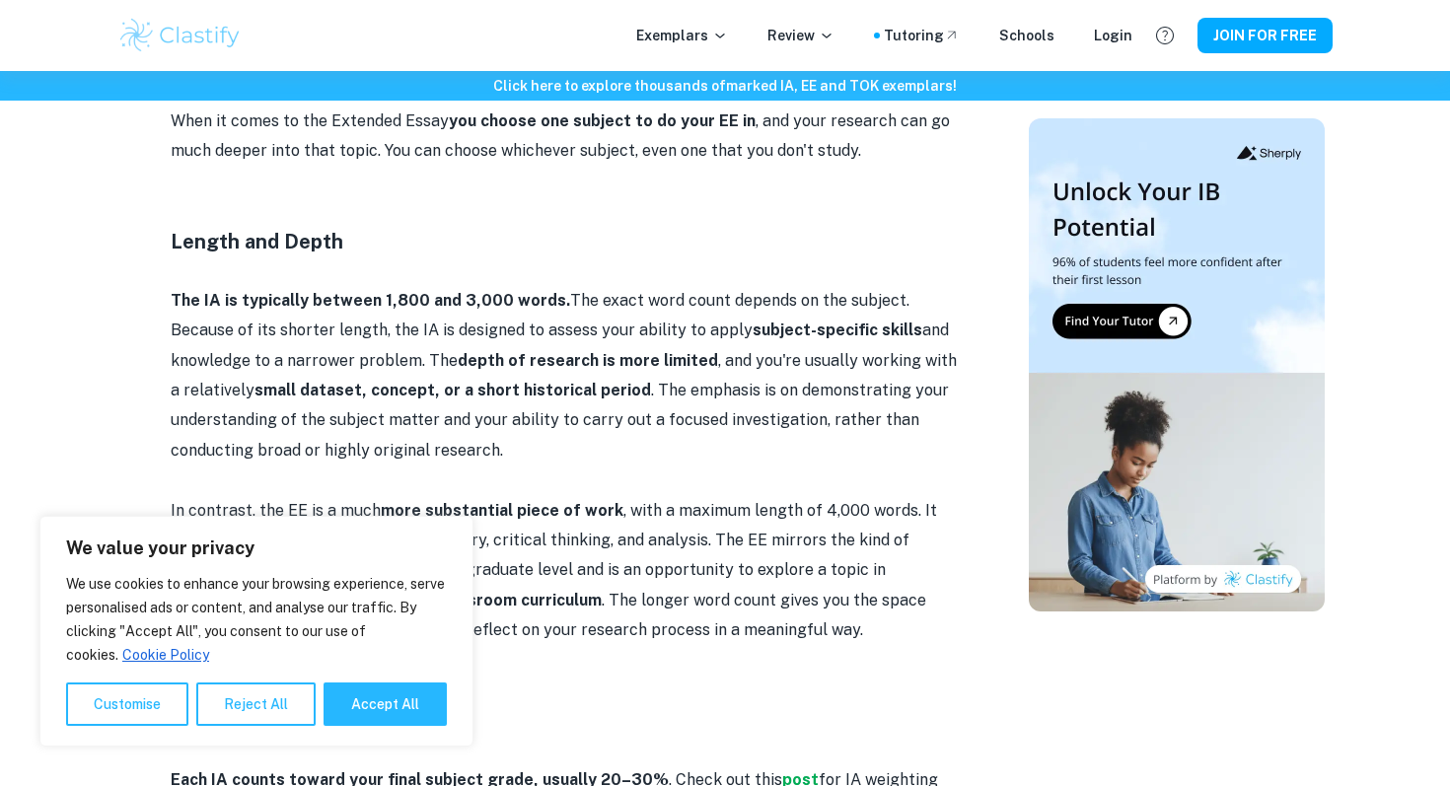
click at [662, 482] on p at bounding box center [565, 481] width 789 height 30
click at [668, 527] on p "In contrast, the EE is a much more substantial piece of work , with a maximum l…" at bounding box center [565, 571] width 789 height 150
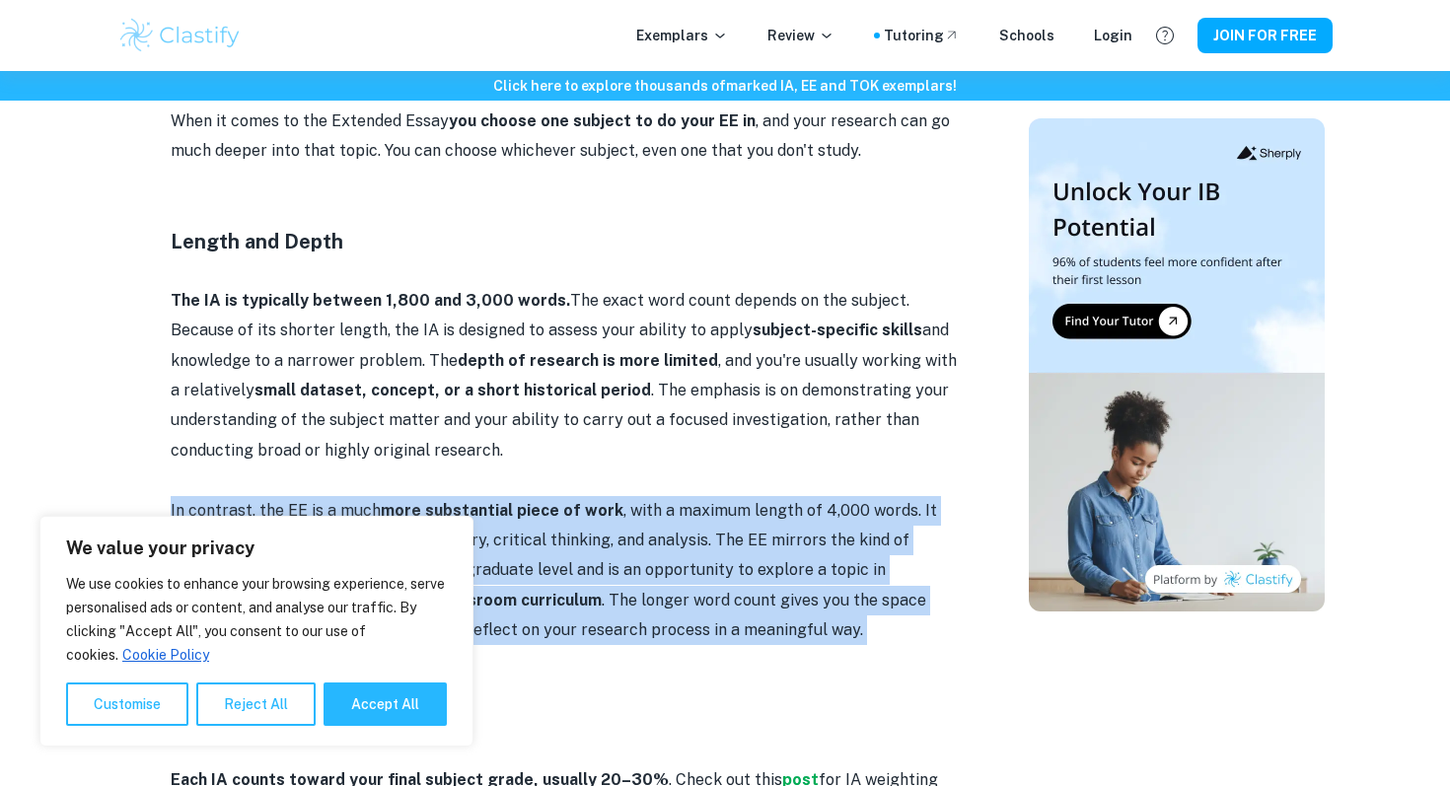
click at [689, 558] on p "In contrast, the EE is a much more substantial piece of work , with a maximum l…" at bounding box center [565, 571] width 789 height 150
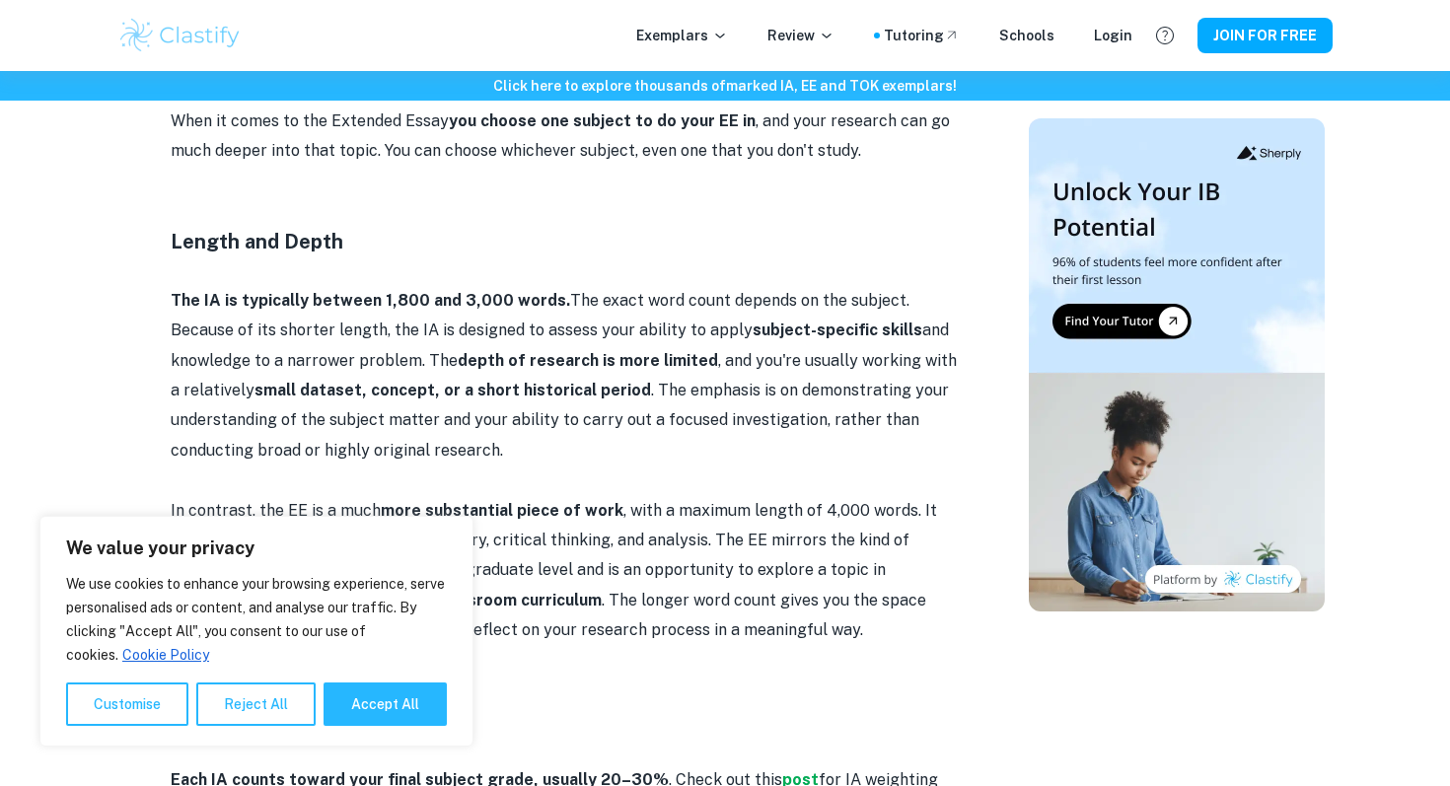
click at [689, 558] on p "In contrast, the EE is a much more substantial piece of work , with a maximum l…" at bounding box center [565, 571] width 789 height 150
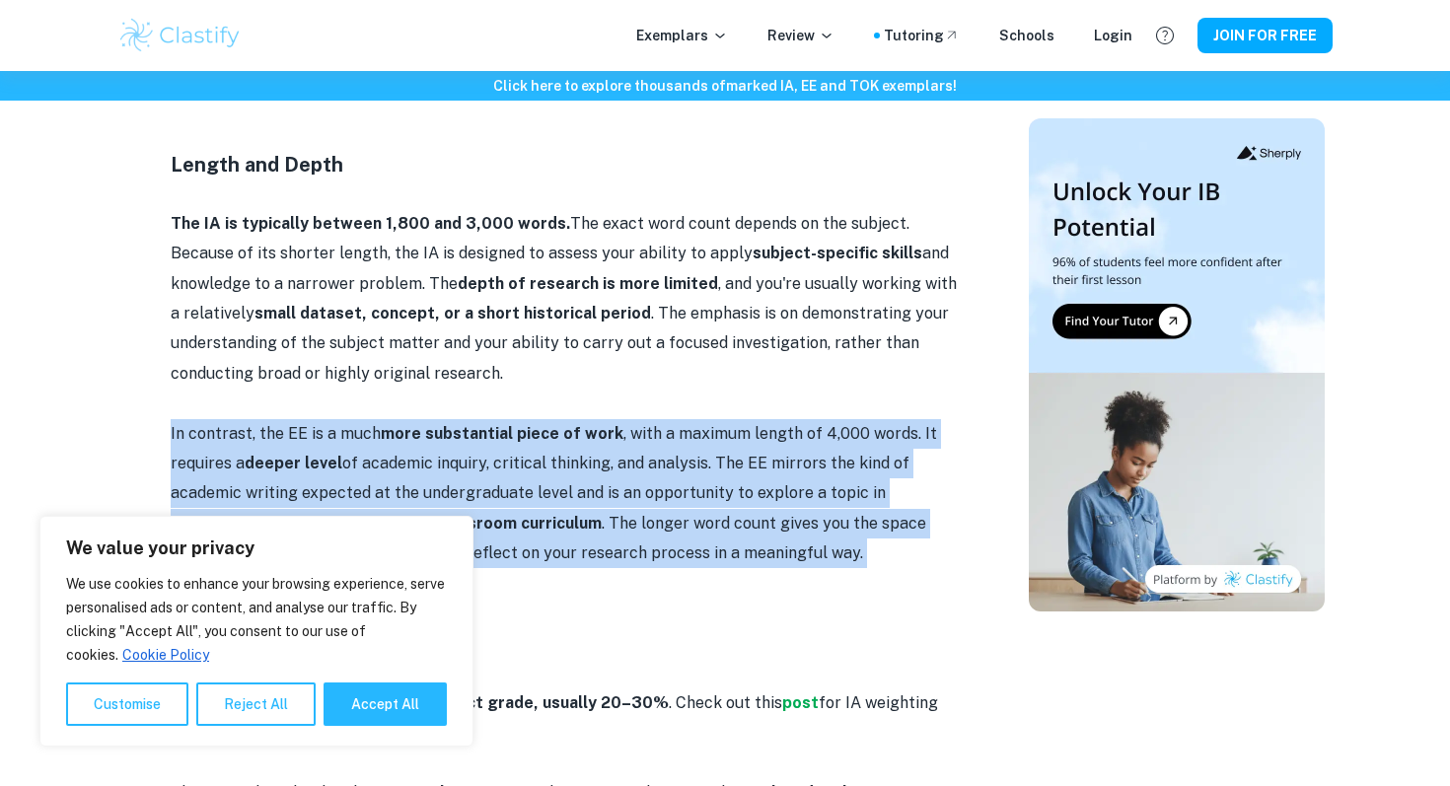
scroll to position [2077, 0]
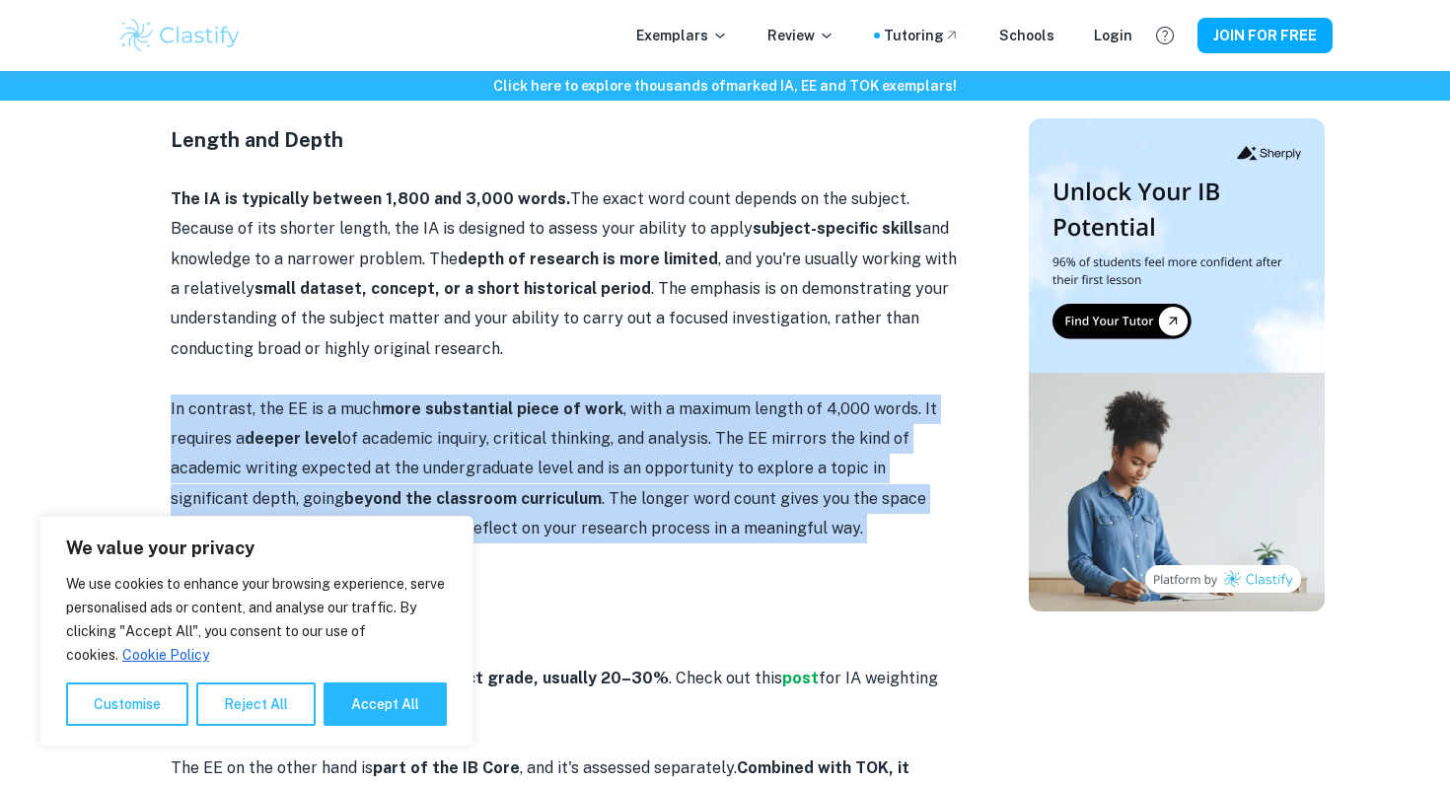
click at [685, 506] on p "In contrast, the EE is a much more substantial piece of work , with a maximum l…" at bounding box center [565, 470] width 789 height 150
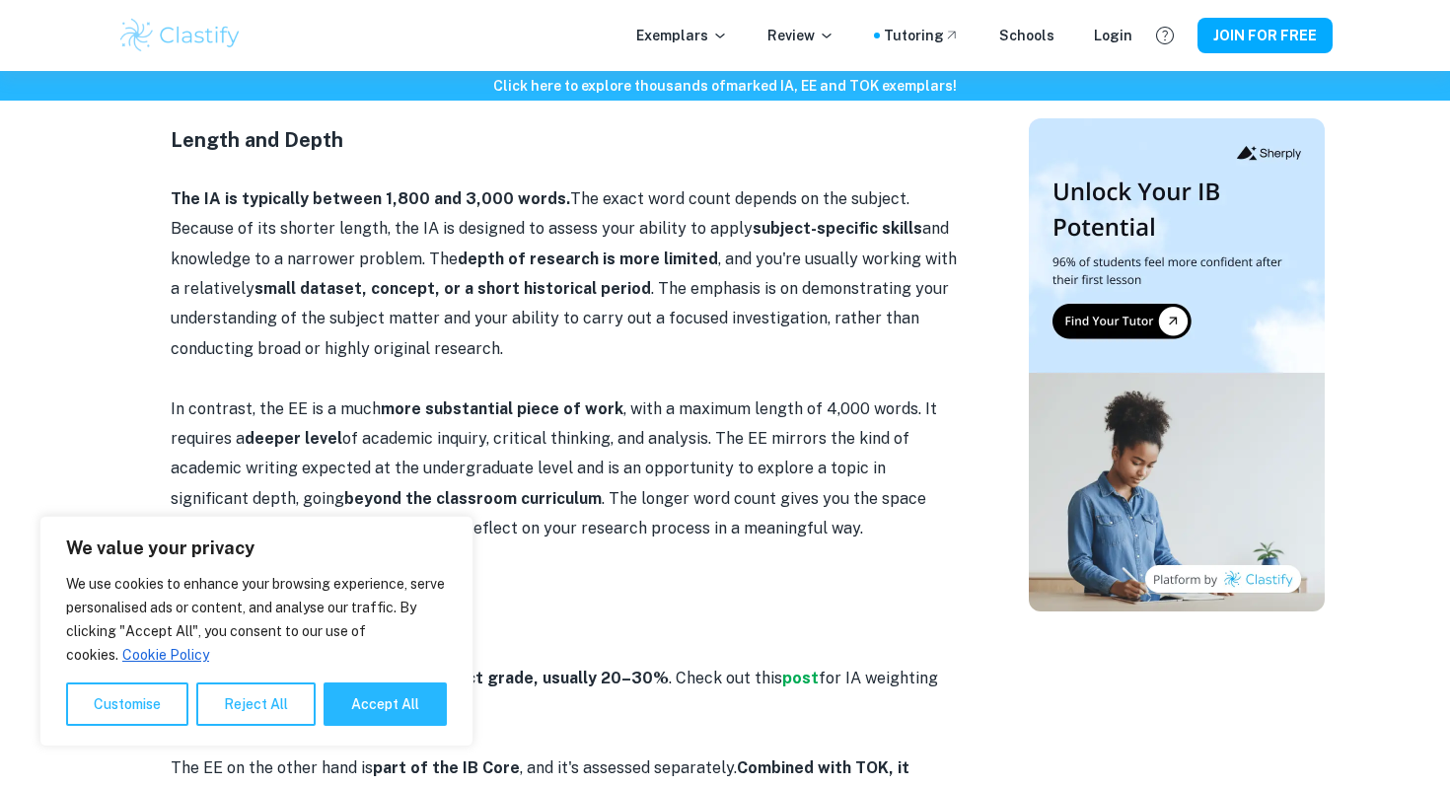
click at [685, 506] on p "In contrast, the EE is a much more substantial piece of work , with a maximum l…" at bounding box center [565, 470] width 789 height 150
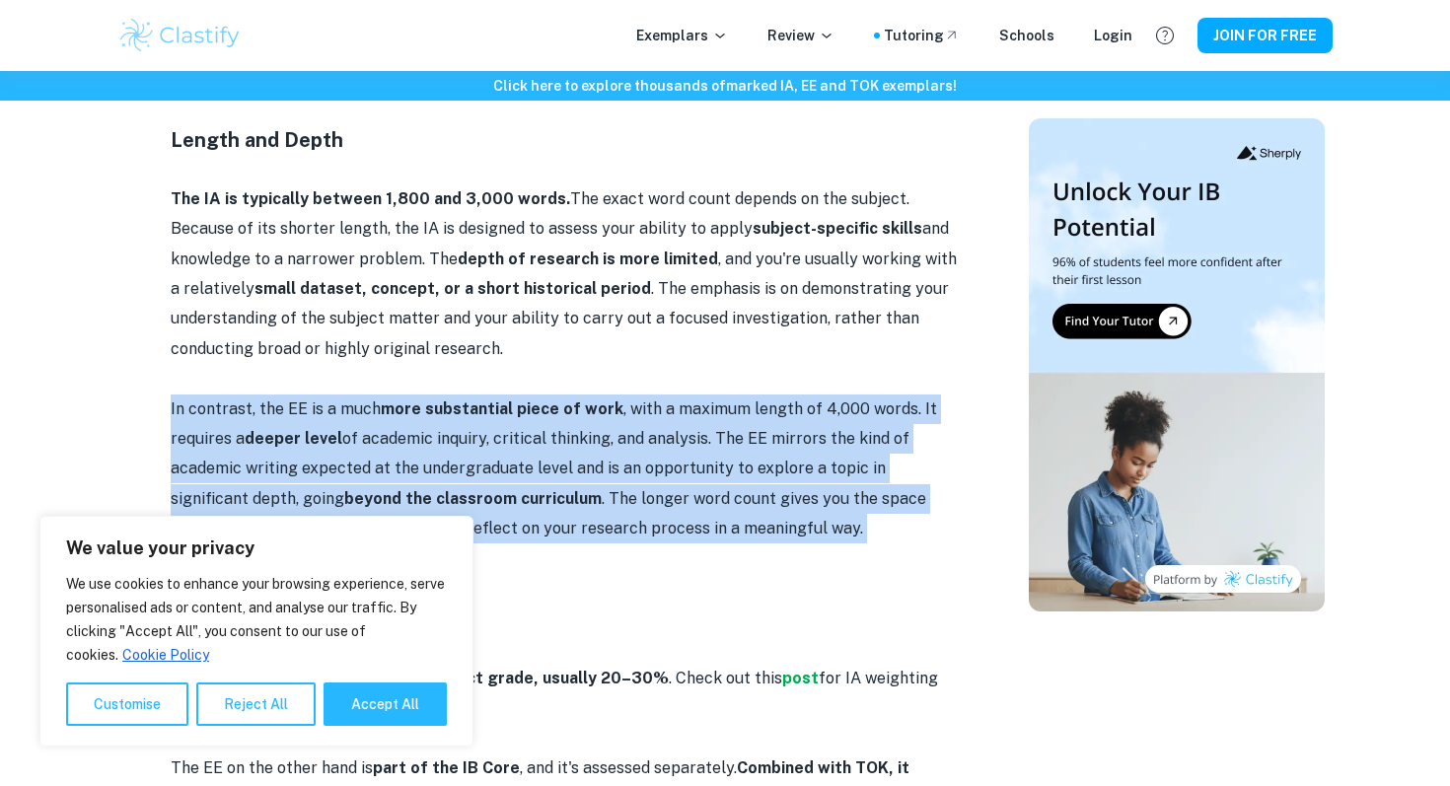
click at [744, 558] on p at bounding box center [565, 560] width 789 height 30
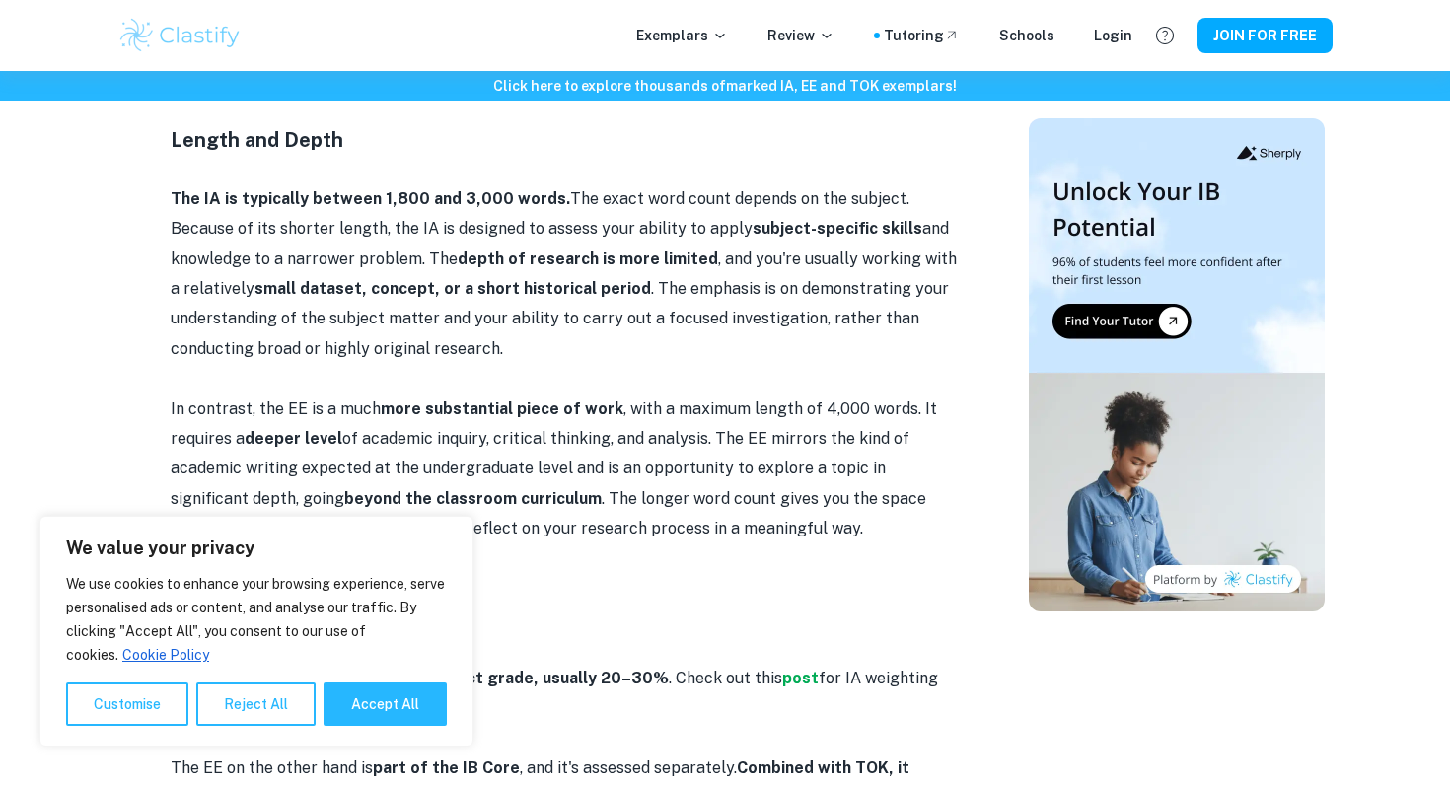
click at [744, 558] on p at bounding box center [565, 560] width 789 height 30
click at [714, 512] on p "In contrast, the EE is a much more substantial piece of work , with a maximum l…" at bounding box center [565, 470] width 789 height 150
click at [719, 540] on p "In contrast, the EE is a much more substantial piece of work , with a maximum l…" at bounding box center [565, 470] width 789 height 150
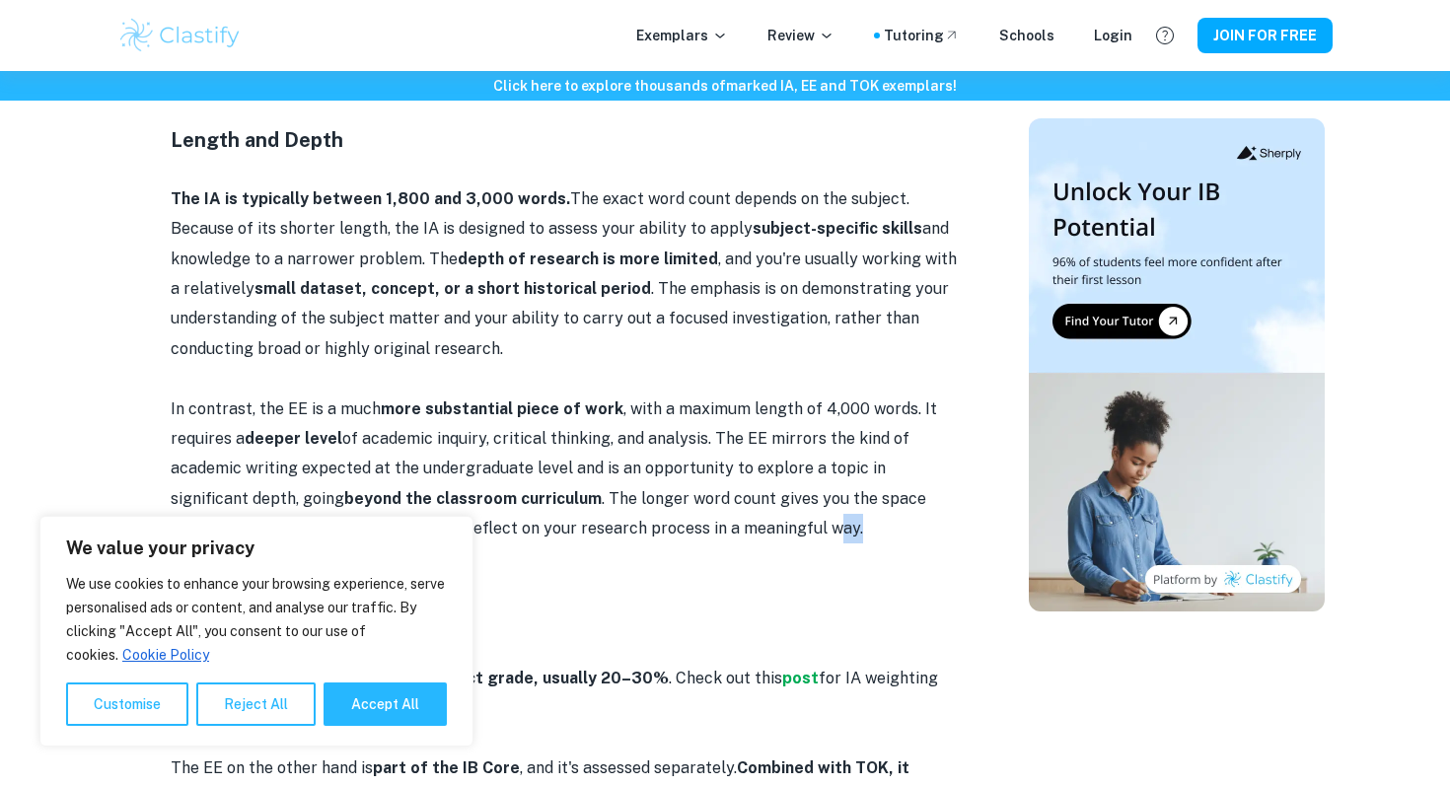
click at [719, 540] on p "In contrast, the EE is a much more substantial piece of work , with a maximum l…" at bounding box center [565, 470] width 789 height 150
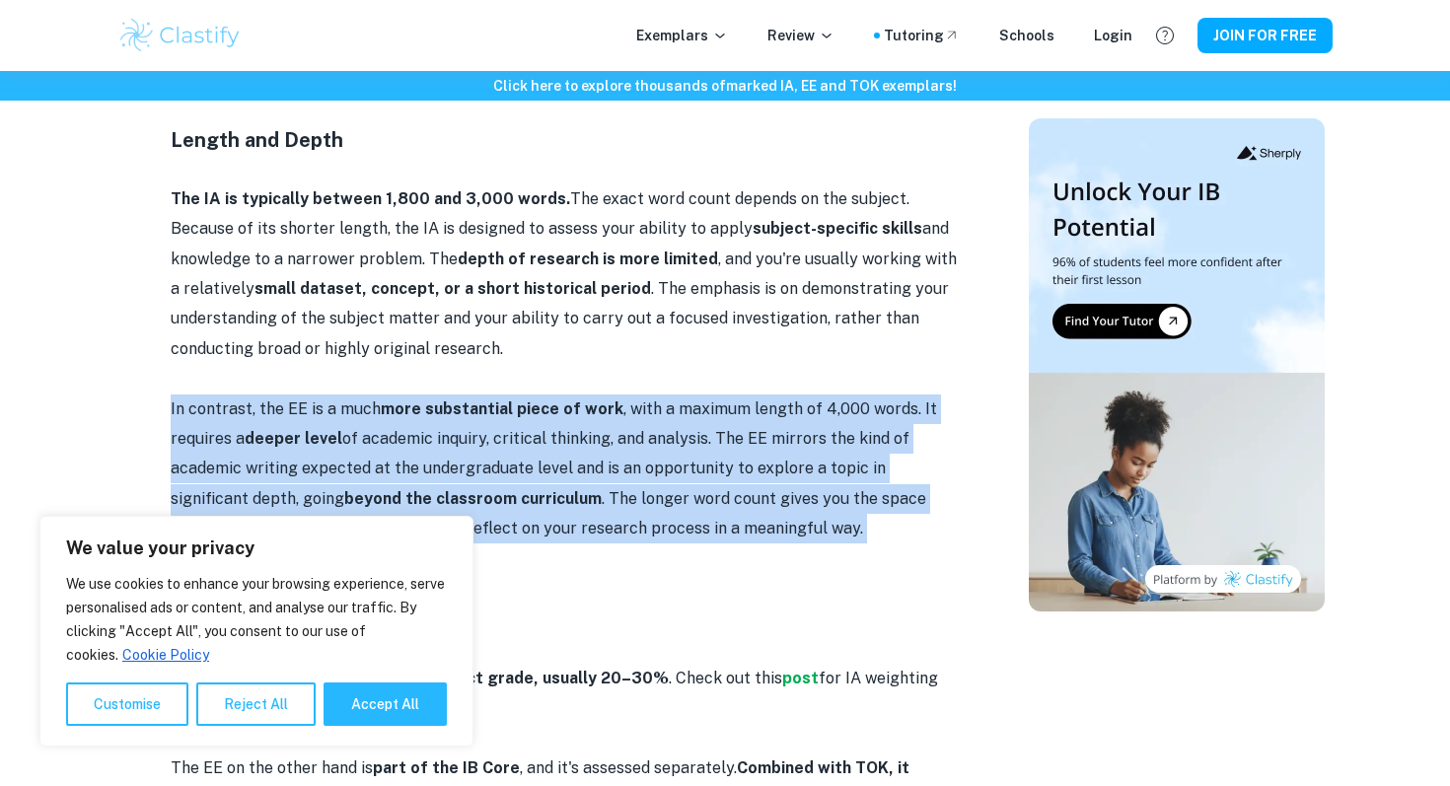
click at [719, 540] on p "In contrast, the EE is a much more substantial piece of work , with a maximum l…" at bounding box center [565, 470] width 789 height 150
click at [789, 560] on p at bounding box center [565, 560] width 789 height 30
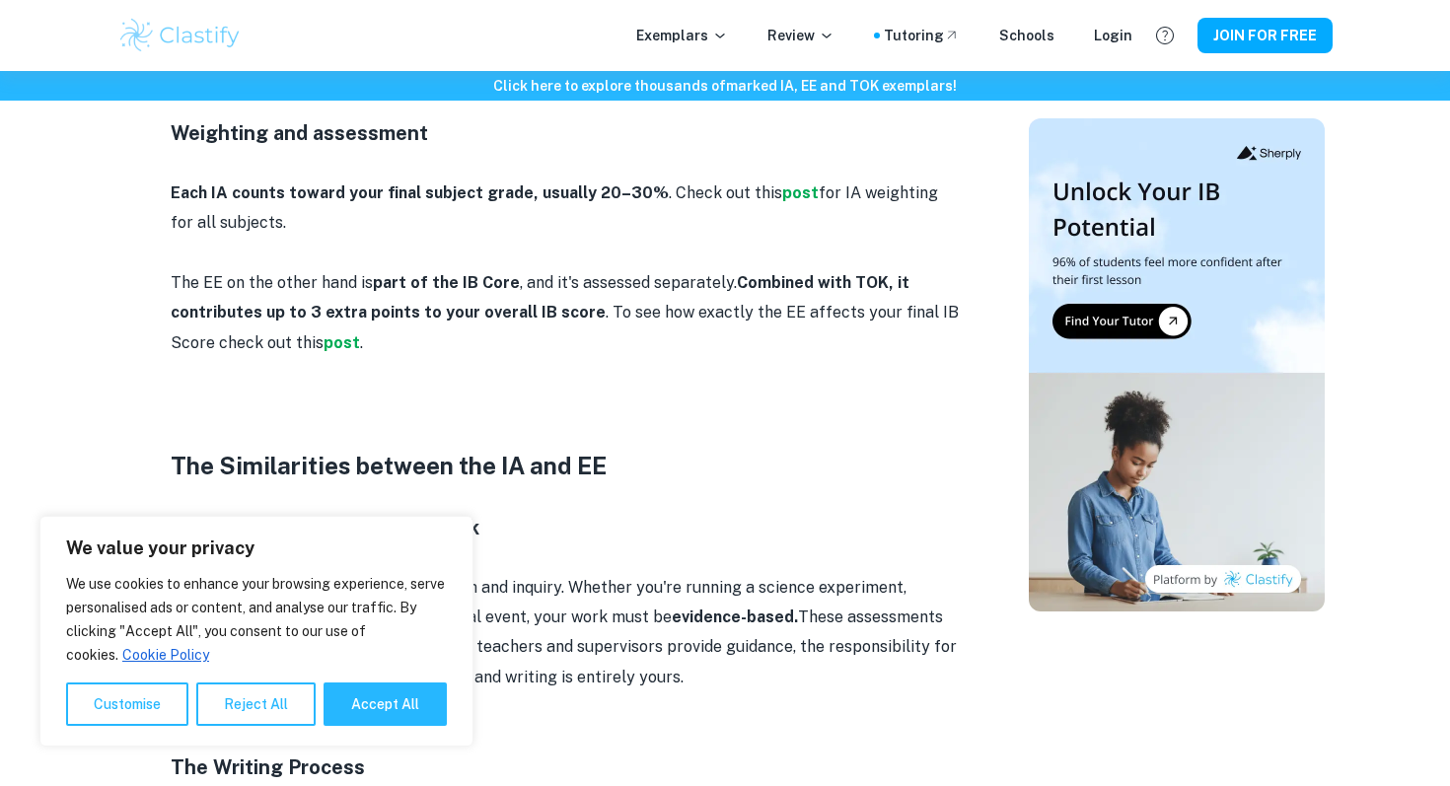
scroll to position [2632, 0]
